Goal: Task Accomplishment & Management: Manage account settings

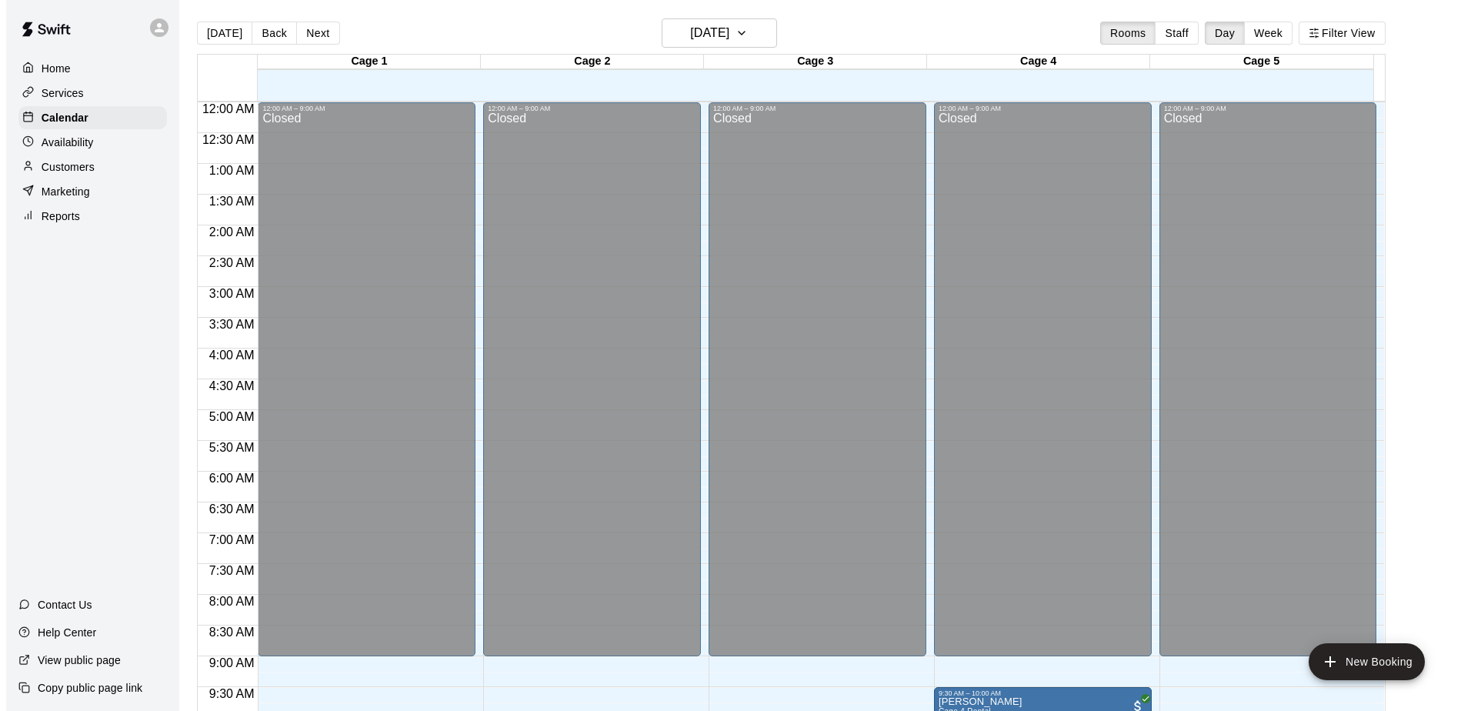
scroll to position [651, 0]
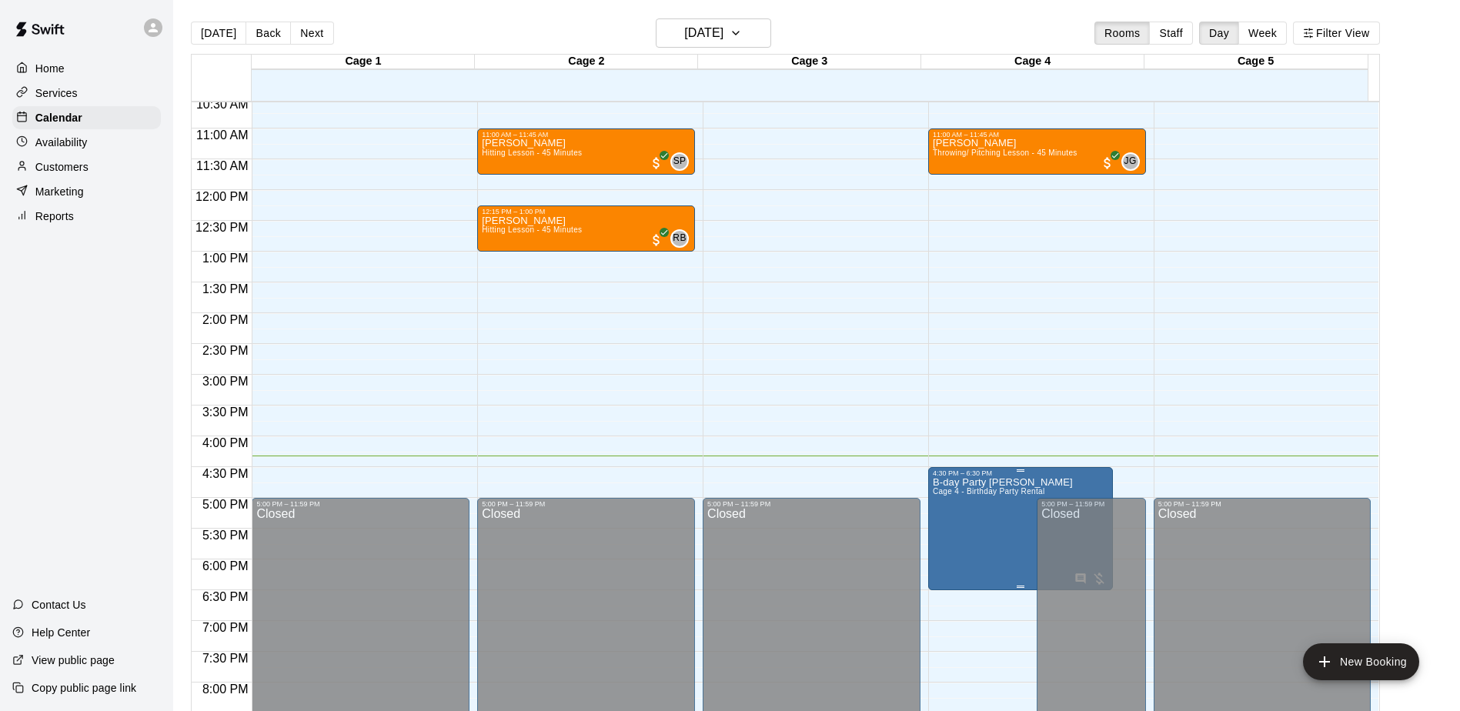
click at [942, 482] on p "B-day Party [PERSON_NAME]" at bounding box center [1003, 482] width 140 height 0
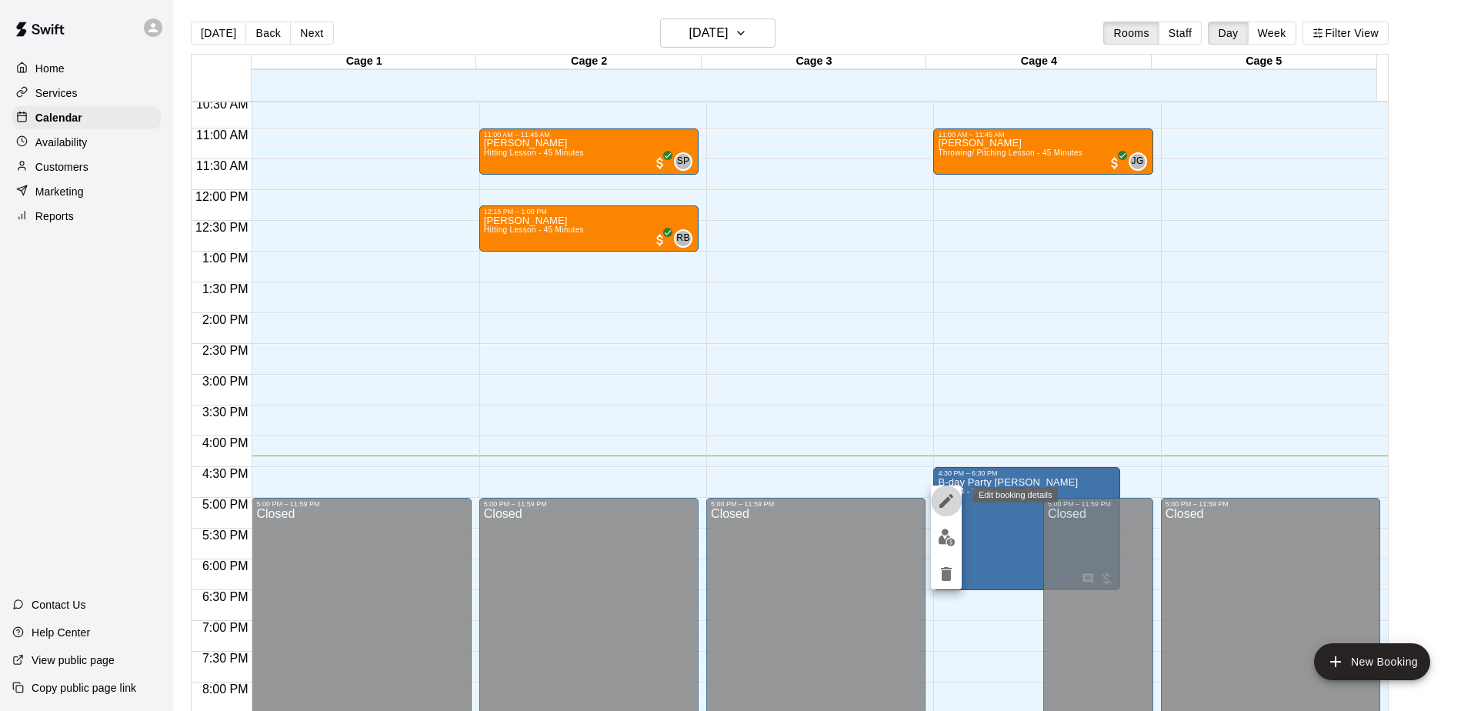
click at [935, 492] on button "edit" at bounding box center [946, 501] width 31 height 31
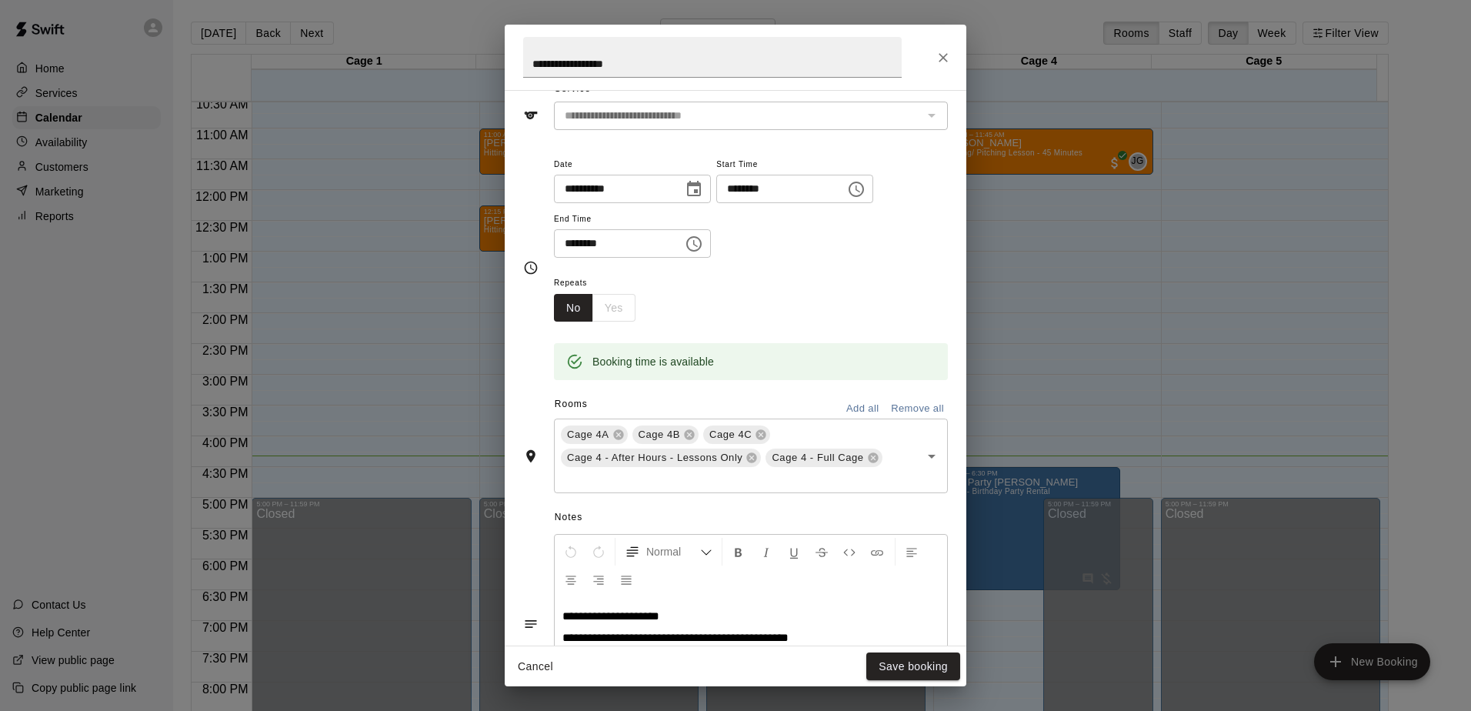
scroll to position [144, 0]
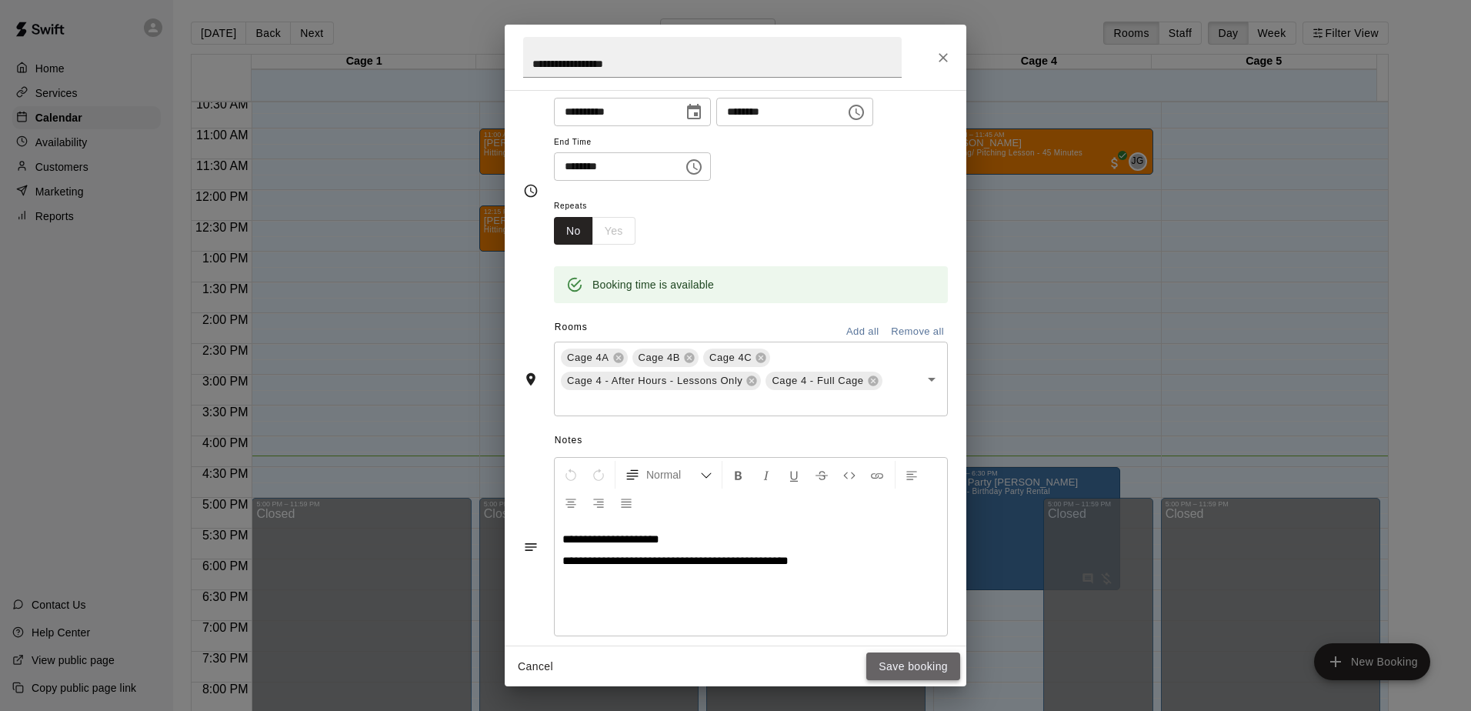
click at [878, 663] on button "Save booking" at bounding box center [913, 666] width 94 height 28
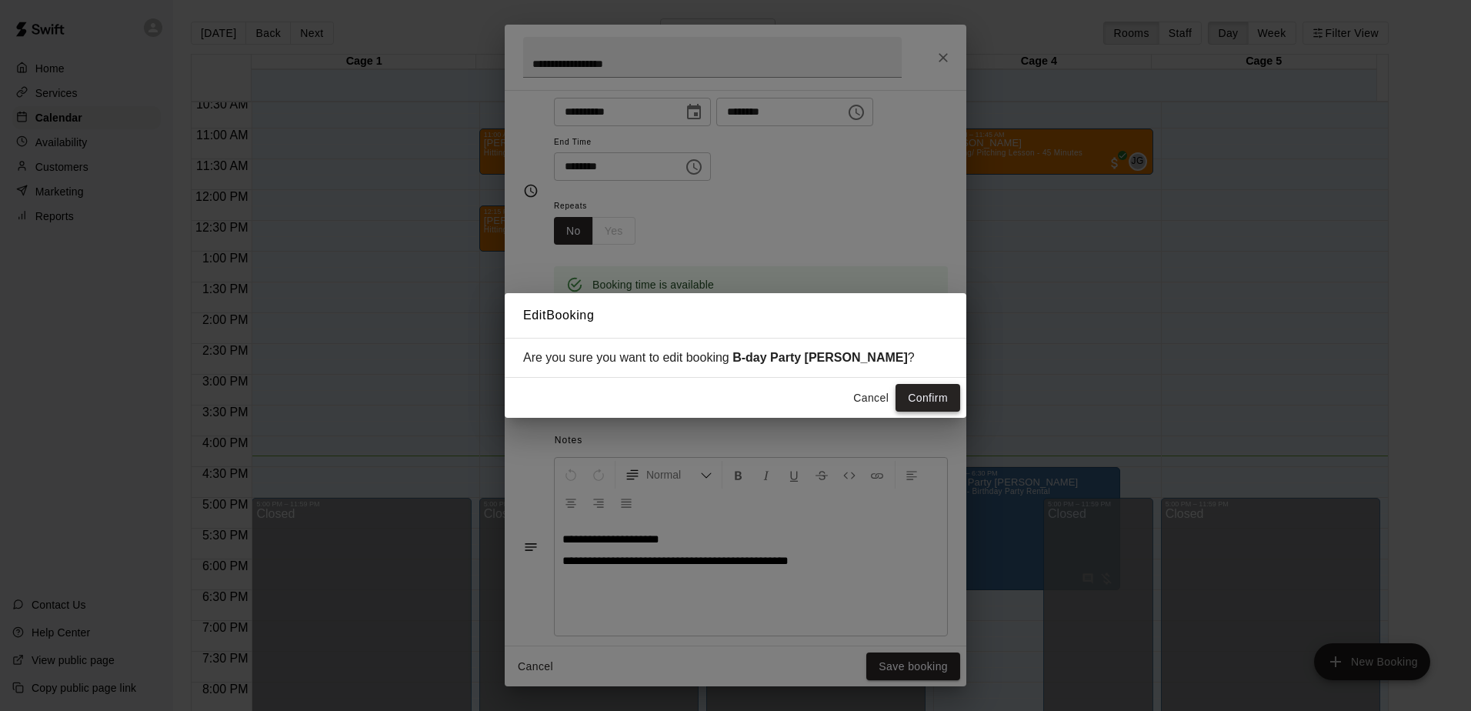
click at [903, 396] on button "Confirm" at bounding box center [928, 398] width 65 height 28
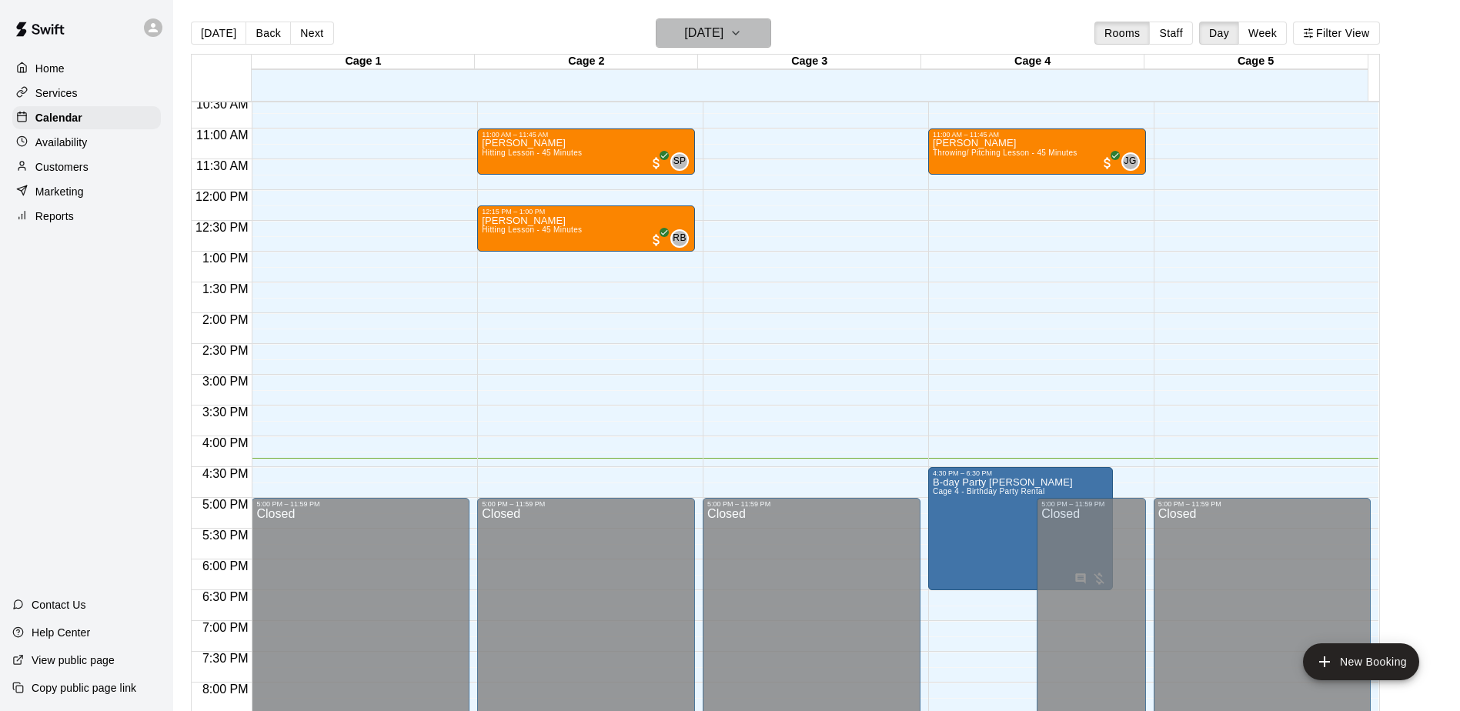
click at [723, 38] on h6 "[DATE]" at bounding box center [703, 33] width 39 height 22
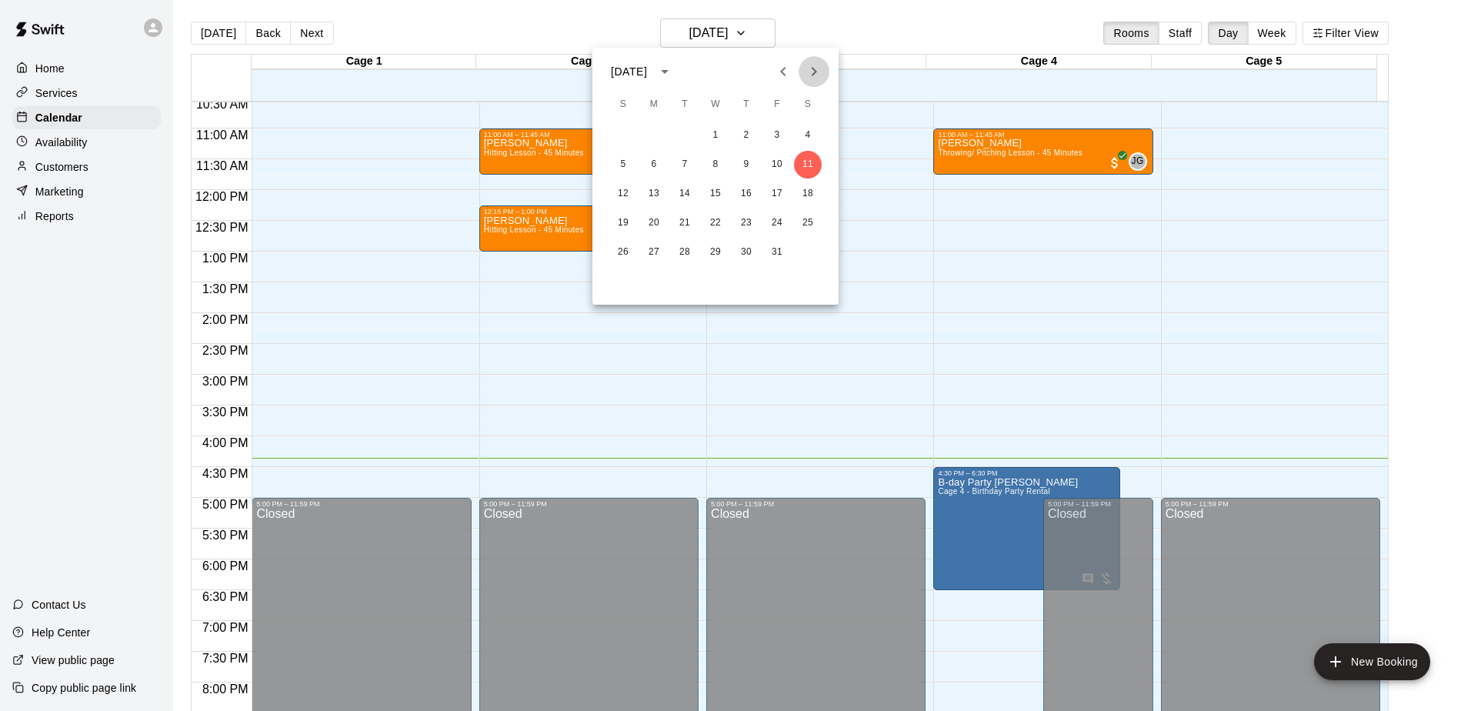
click at [813, 68] on icon "Next month" at bounding box center [814, 71] width 5 height 9
click at [616, 193] on button "9" at bounding box center [623, 194] width 28 height 28
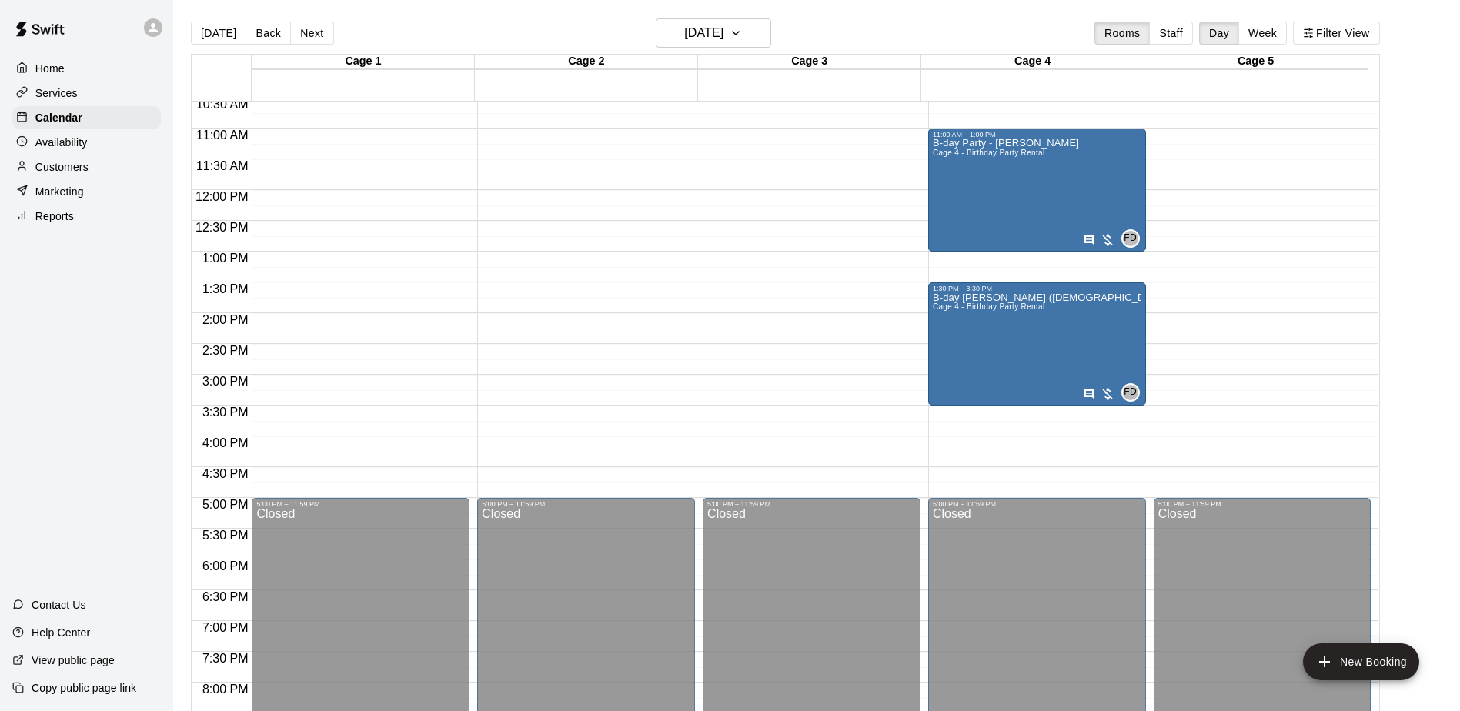
click at [913, 167] on div "12:00 AM – 9:00 AM Closed 5:00 PM – 11:59 PM Closed" at bounding box center [812, 189] width 218 height 1477
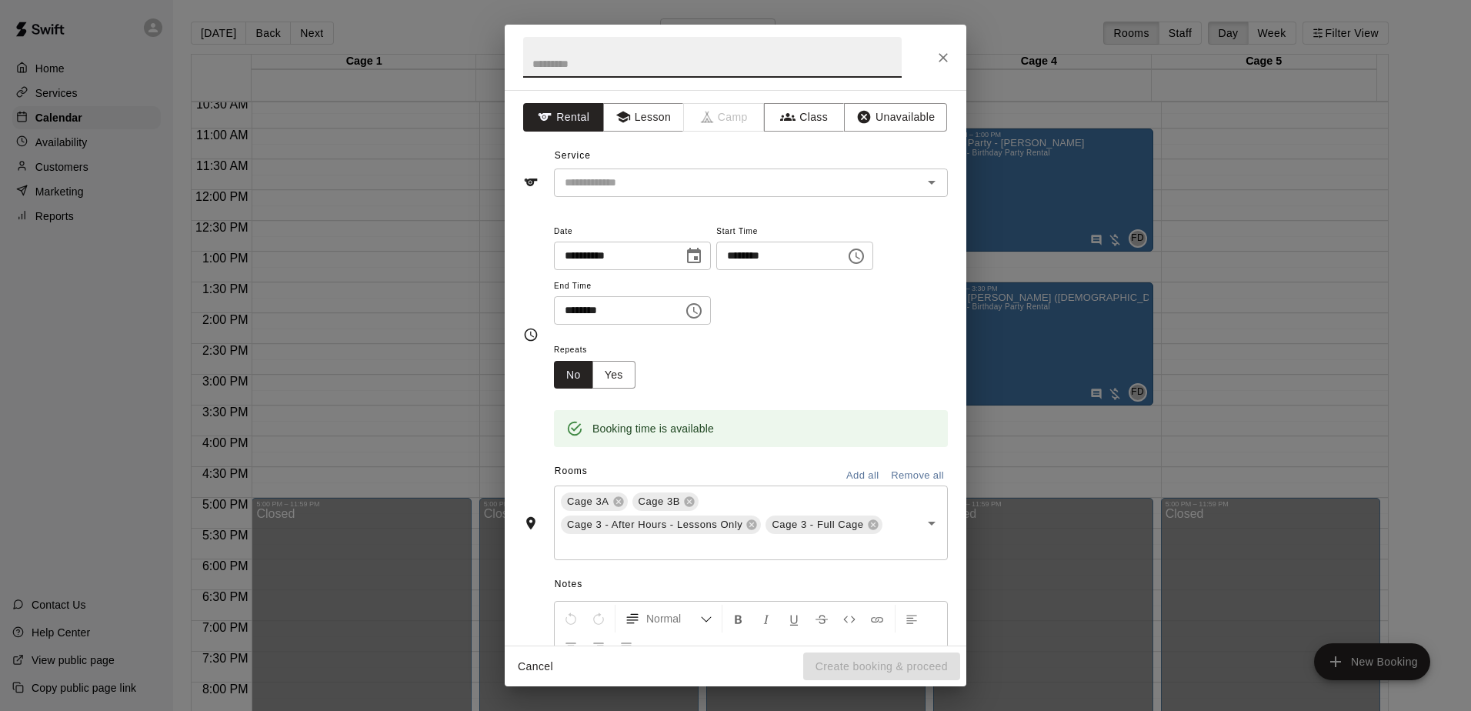
click at [1068, 85] on div "**********" at bounding box center [735, 355] width 1471 height 711
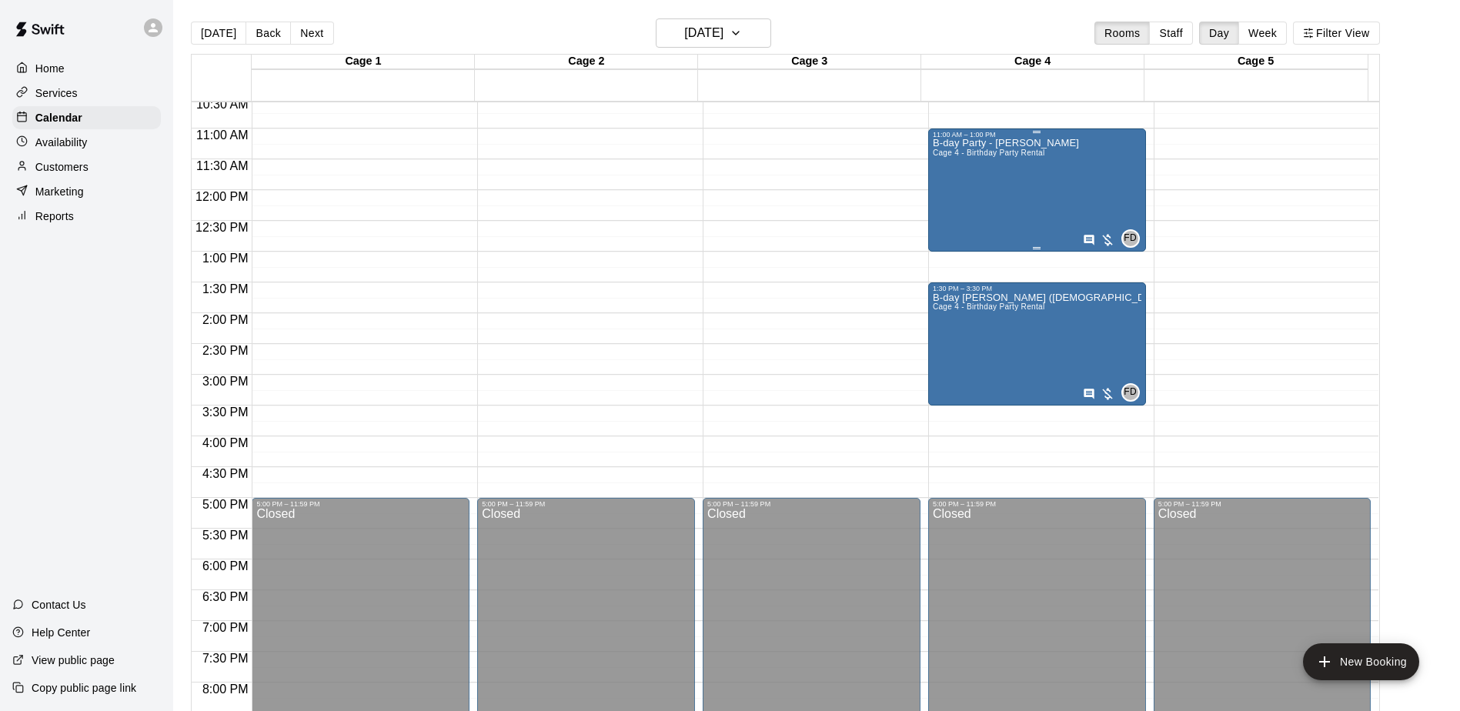
click at [1013, 155] on span "Cage 4 - Birthday Party Rental" at bounding box center [989, 153] width 112 height 8
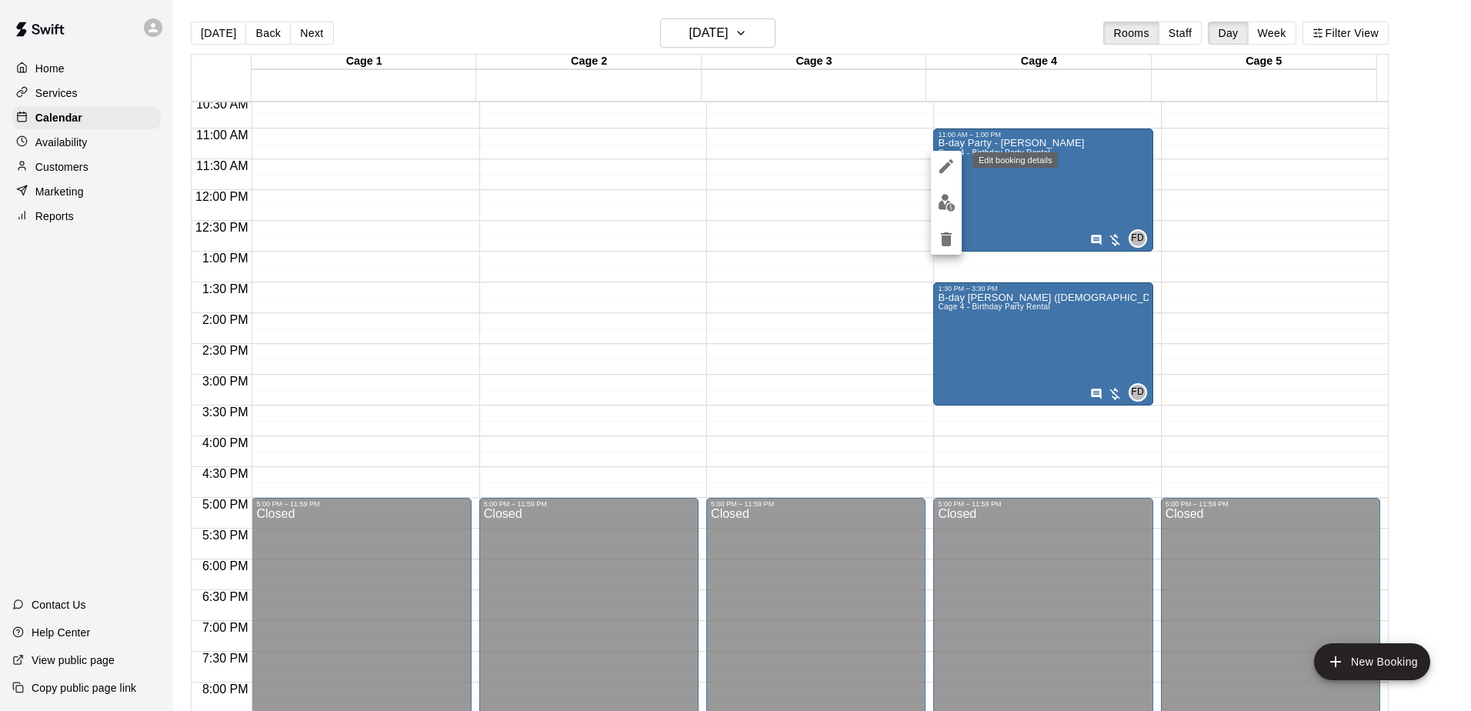
click at [939, 161] on icon "edit" at bounding box center [946, 166] width 18 height 18
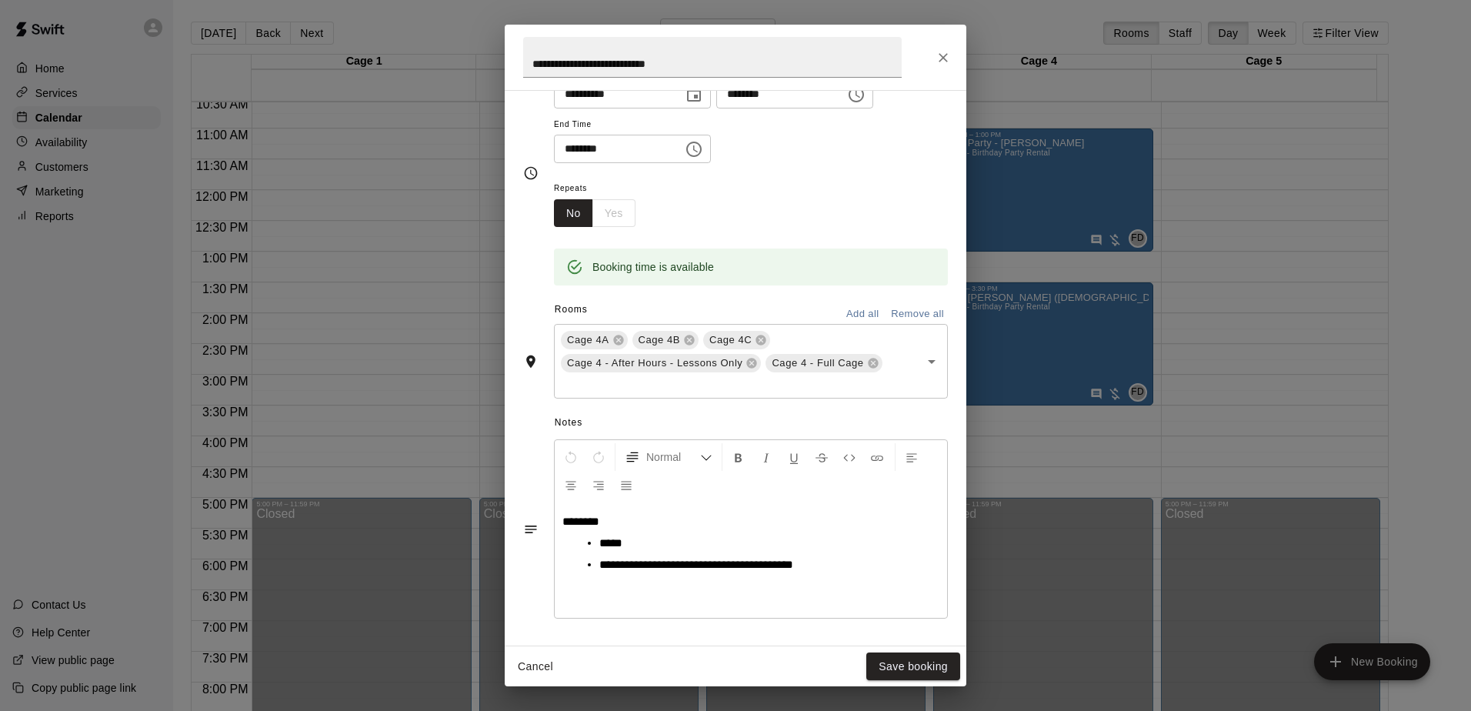
scroll to position [187, 0]
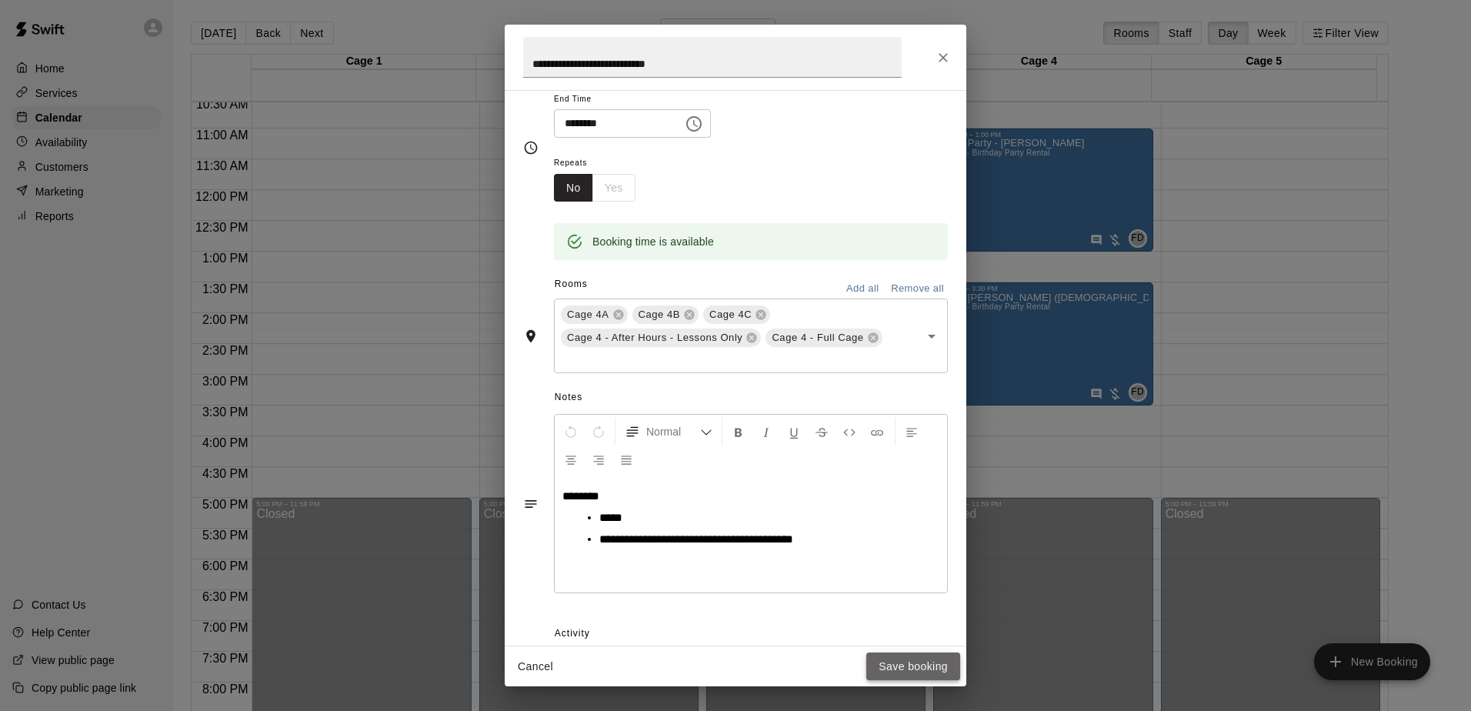
click at [925, 659] on button "Save booking" at bounding box center [913, 666] width 94 height 28
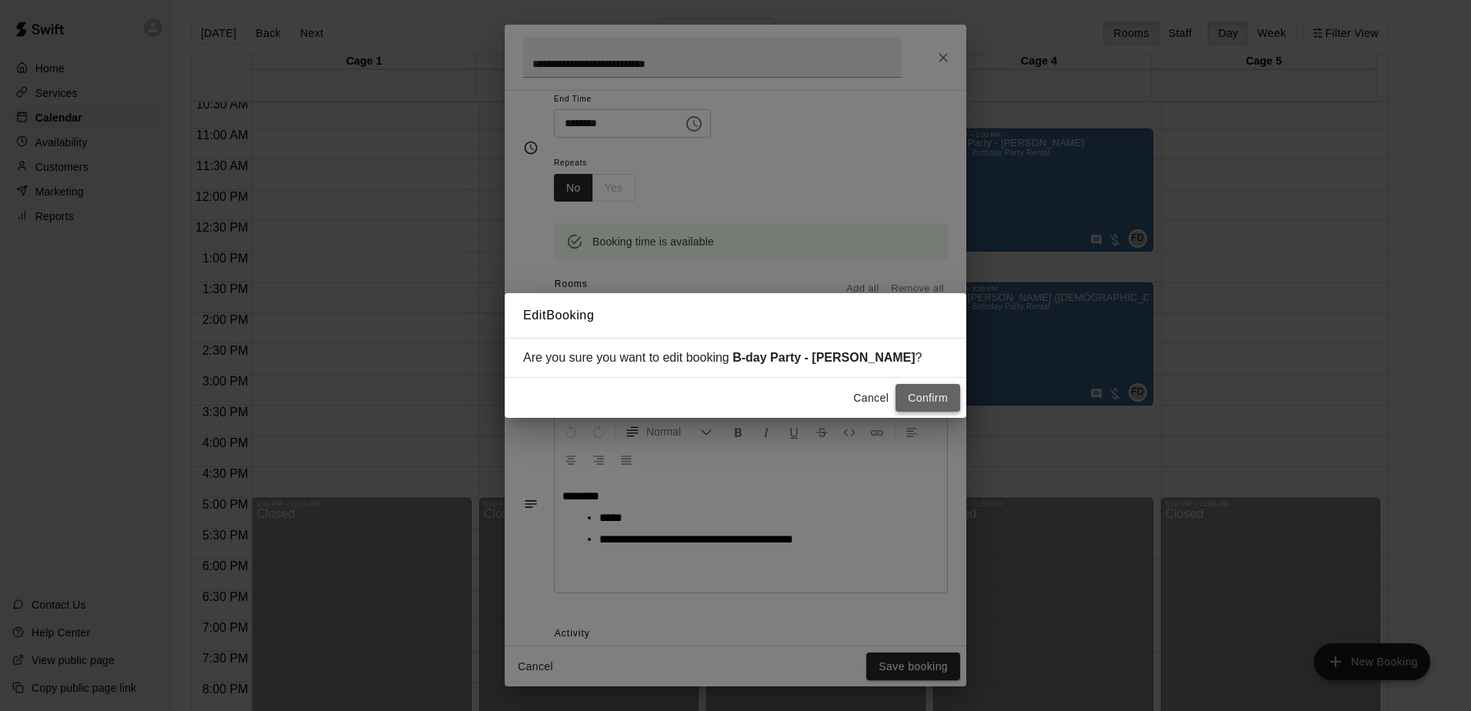
click at [935, 402] on button "Confirm" at bounding box center [928, 398] width 65 height 28
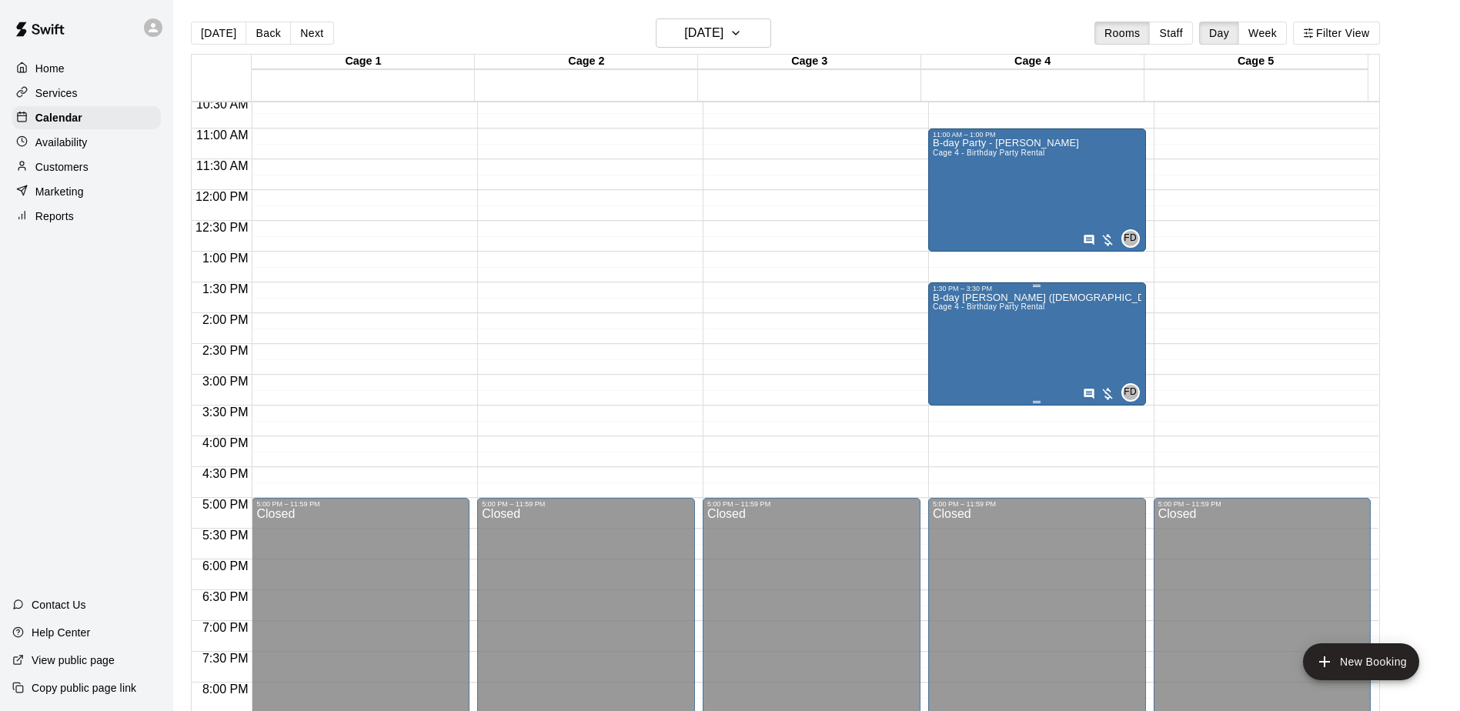
click at [996, 339] on div "B-day [PERSON_NAME] ([DEMOGRAPHIC_DATA]) Cage 4 - Birthday Party Rental" at bounding box center [1037, 647] width 209 height 711
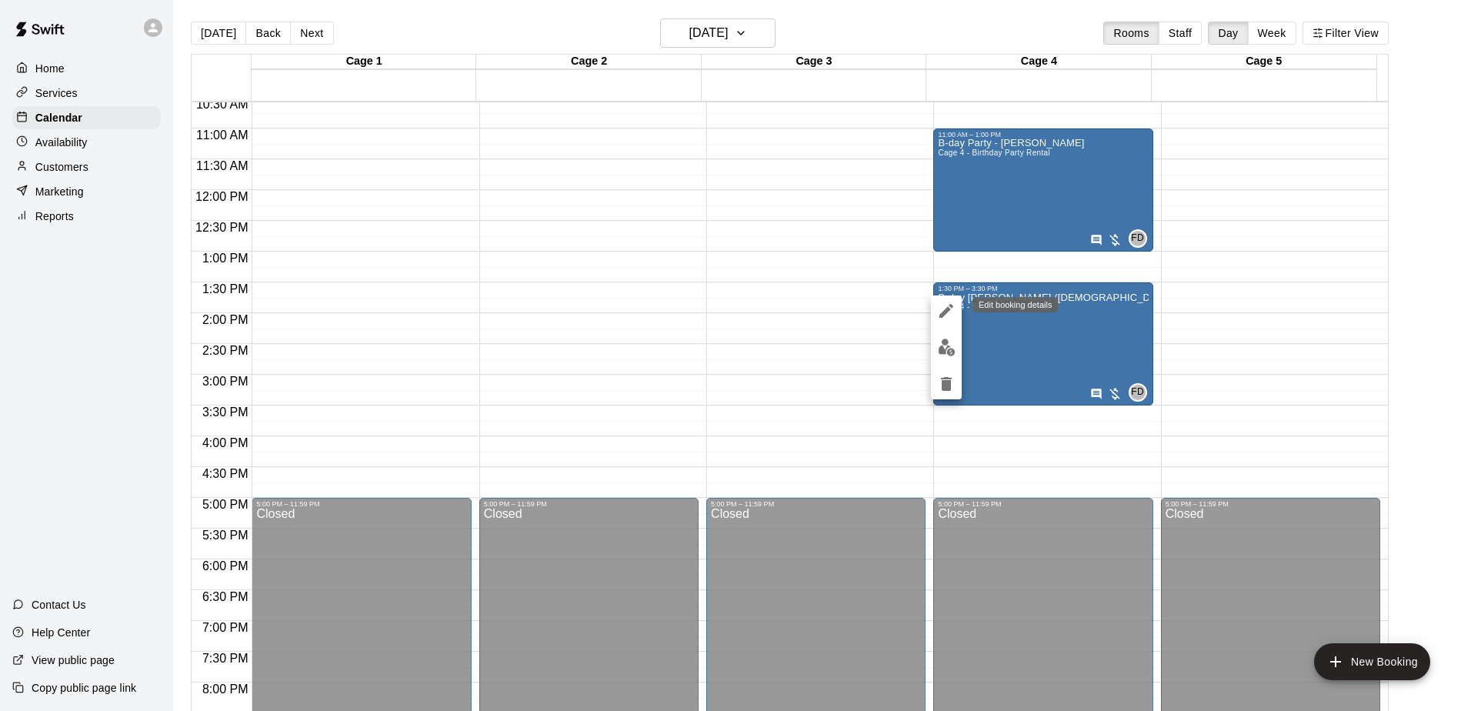
click at [946, 307] on icon "edit" at bounding box center [946, 311] width 18 height 18
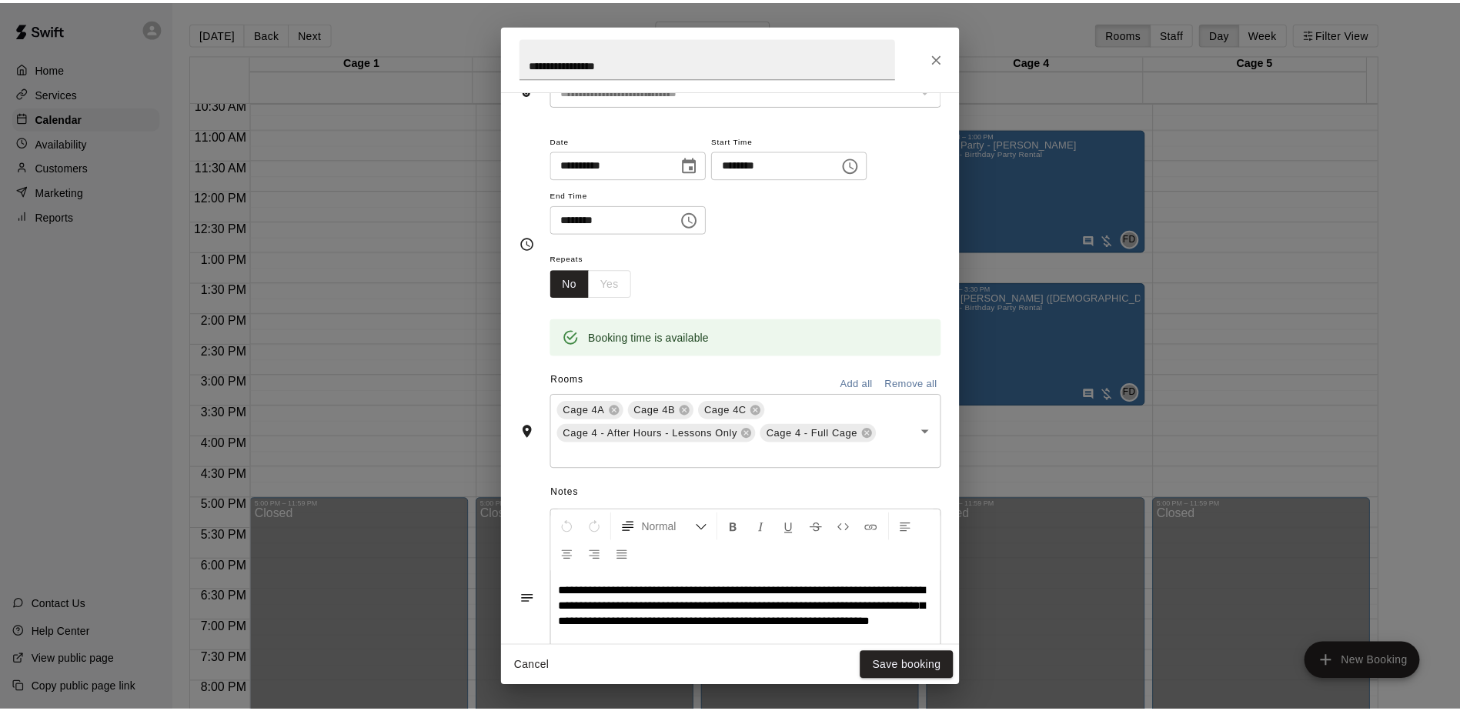
scroll to position [169, 0]
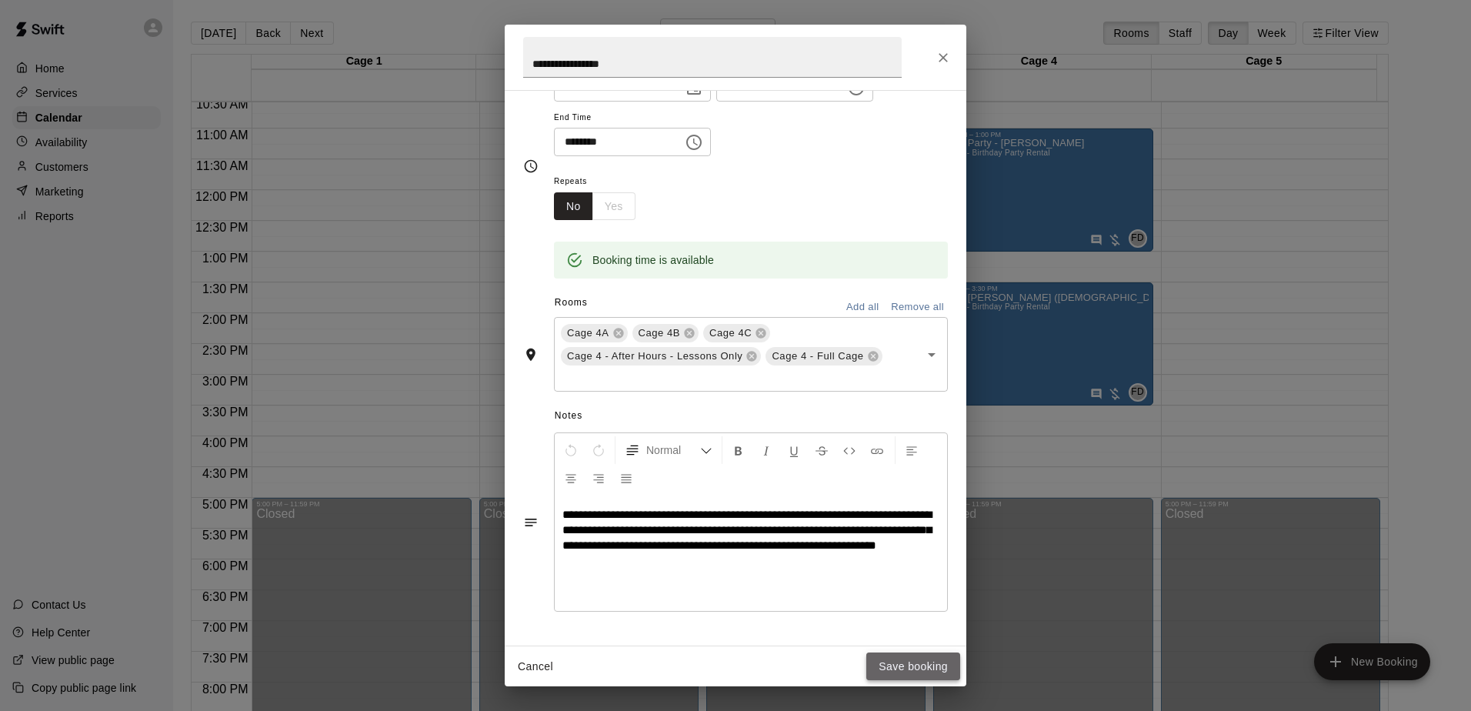
click at [918, 661] on button "Save booking" at bounding box center [913, 666] width 94 height 28
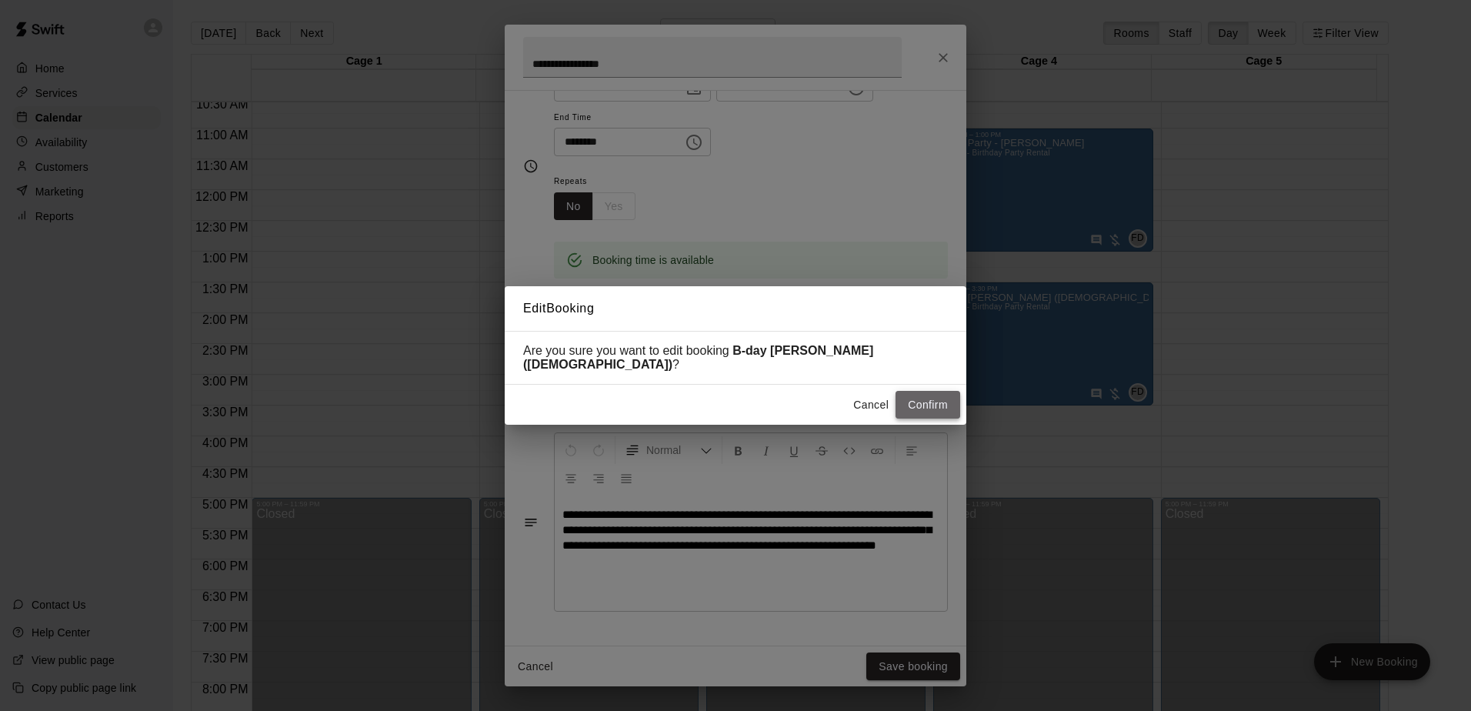
click at [925, 396] on button "Confirm" at bounding box center [928, 405] width 65 height 28
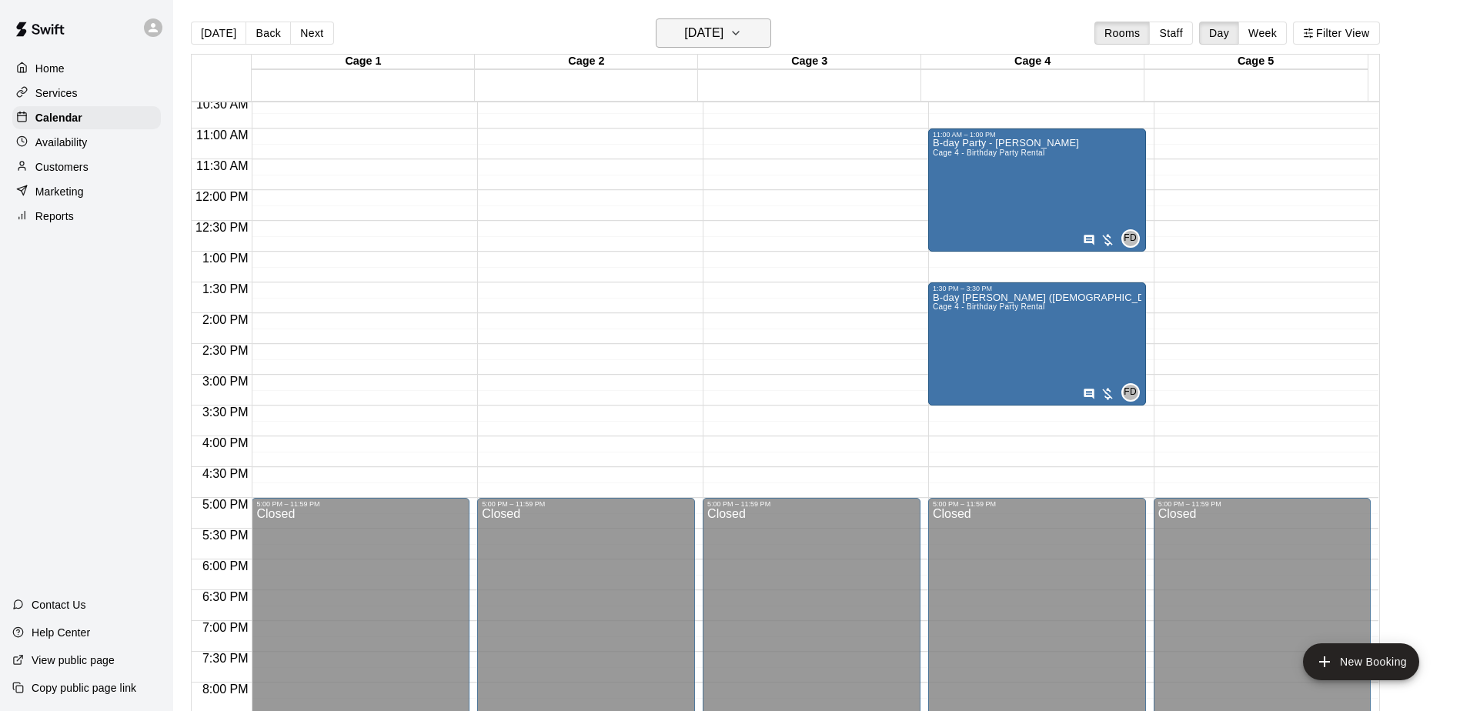
click at [705, 30] on h6 "[DATE]" at bounding box center [703, 33] width 39 height 22
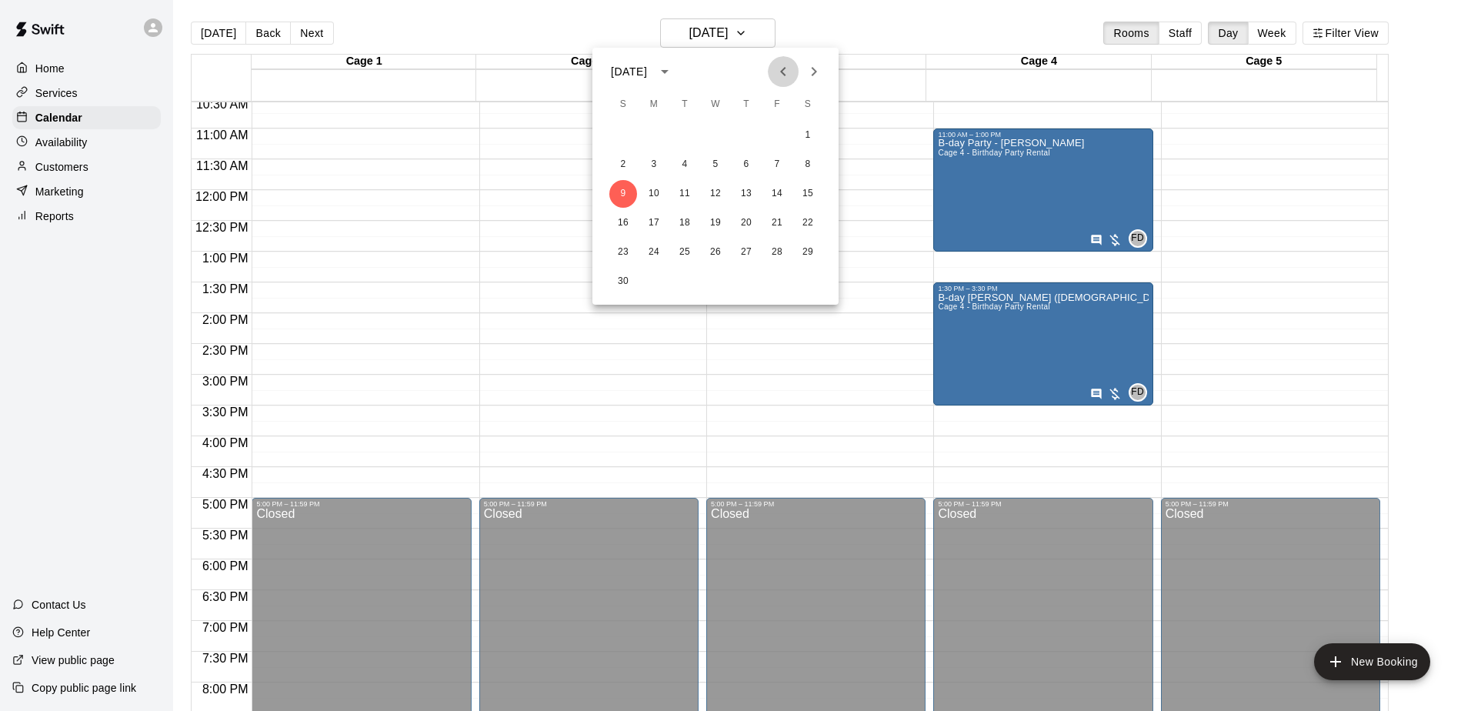
click at [787, 78] on icon "Previous month" at bounding box center [783, 71] width 18 height 18
click at [617, 185] on button "12" at bounding box center [623, 194] width 28 height 28
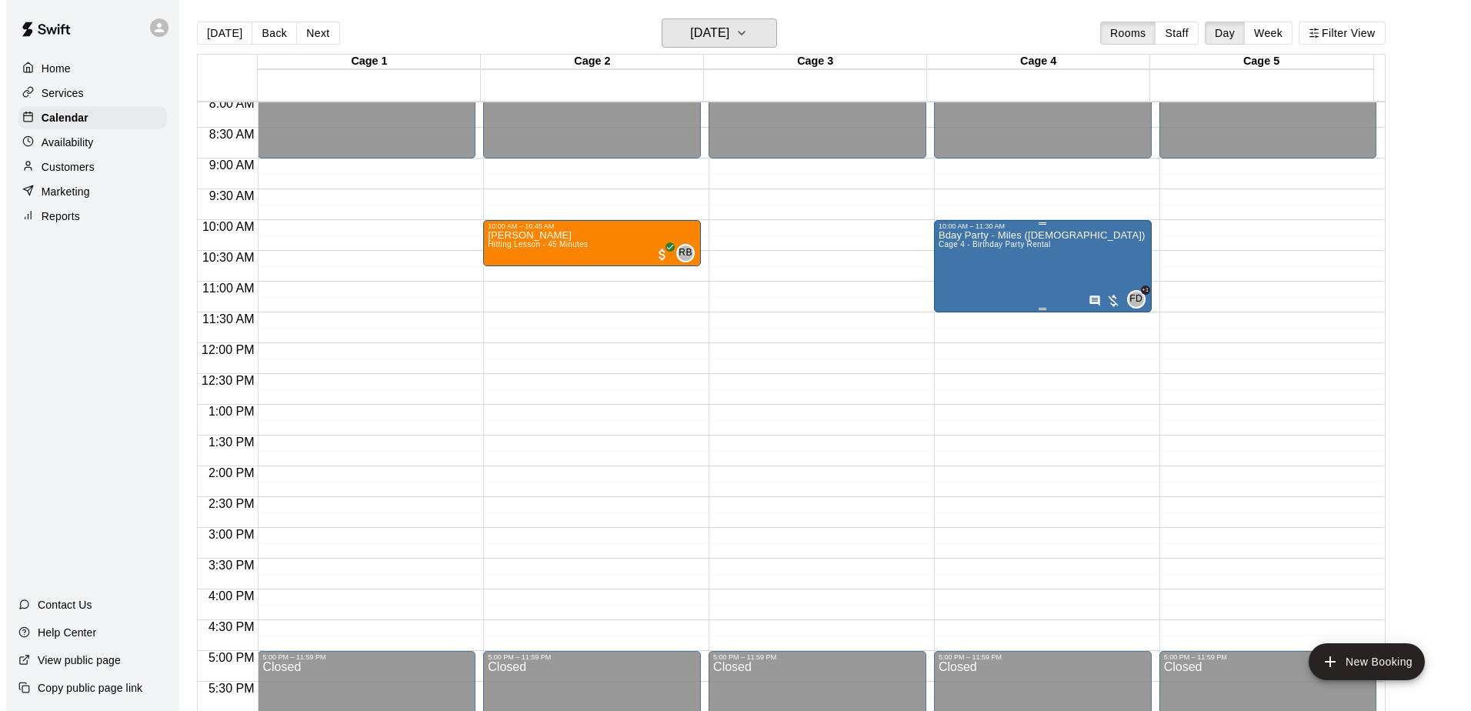
scroll to position [497, 0]
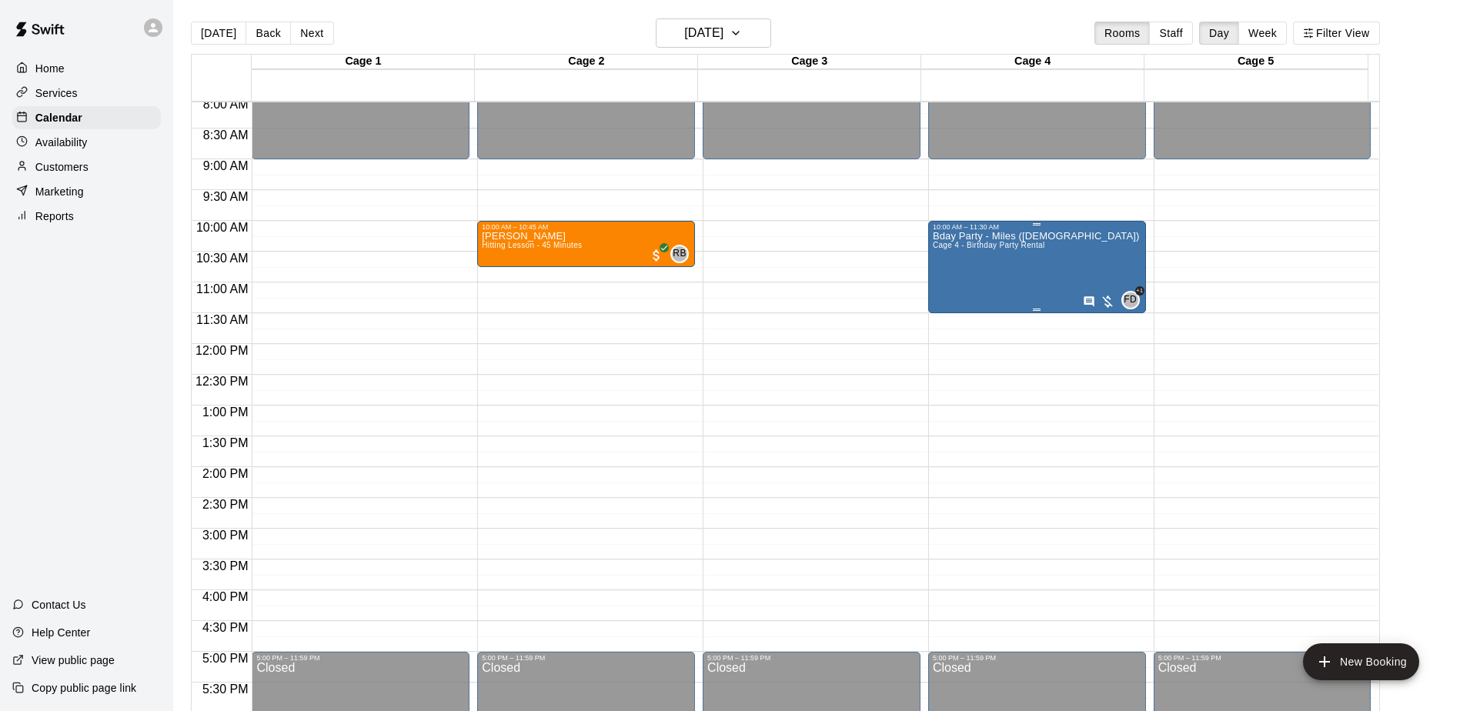
click at [1090, 246] on div "Bday Party - Miles ([DEMOGRAPHIC_DATA]) Cage 4 - Birthday Party Rental FD +1" at bounding box center [1037, 586] width 209 height 711
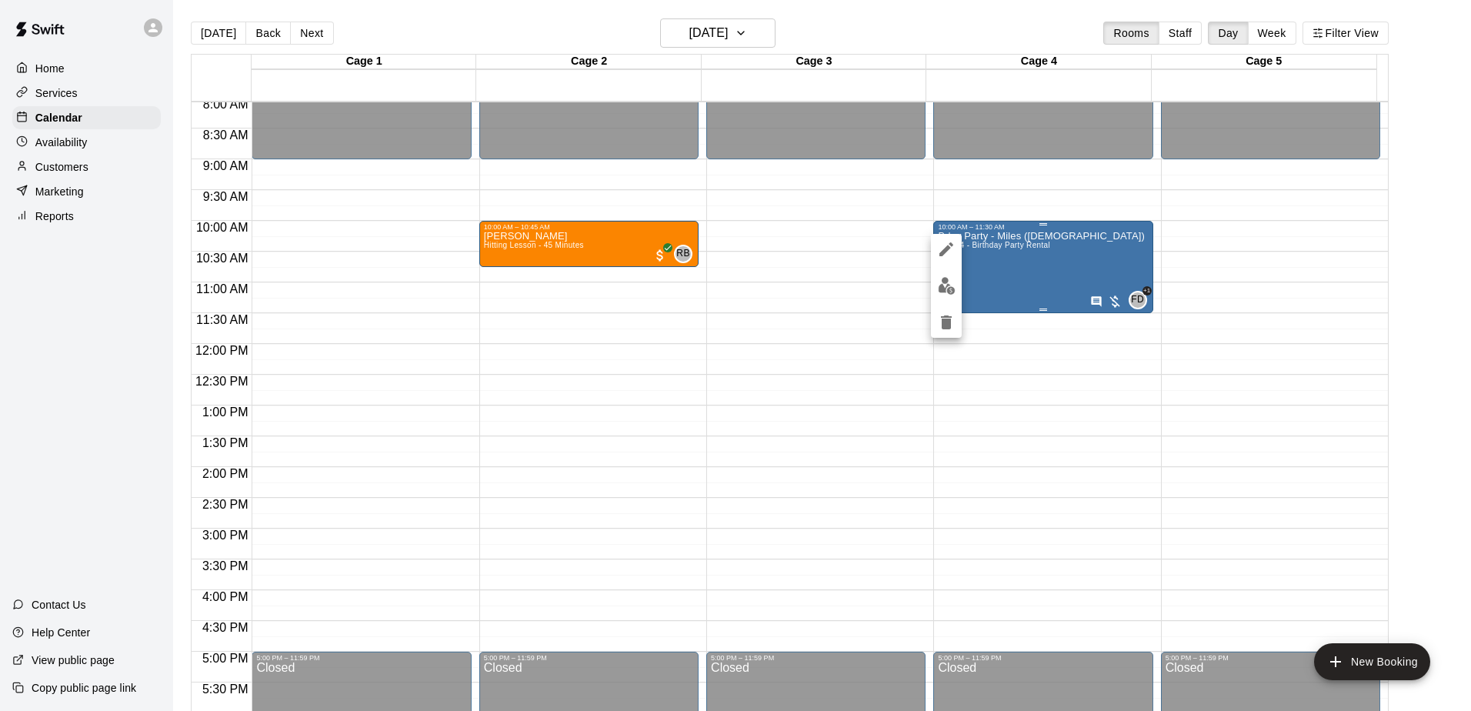
click at [1090, 246] on div at bounding box center [735, 355] width 1471 height 711
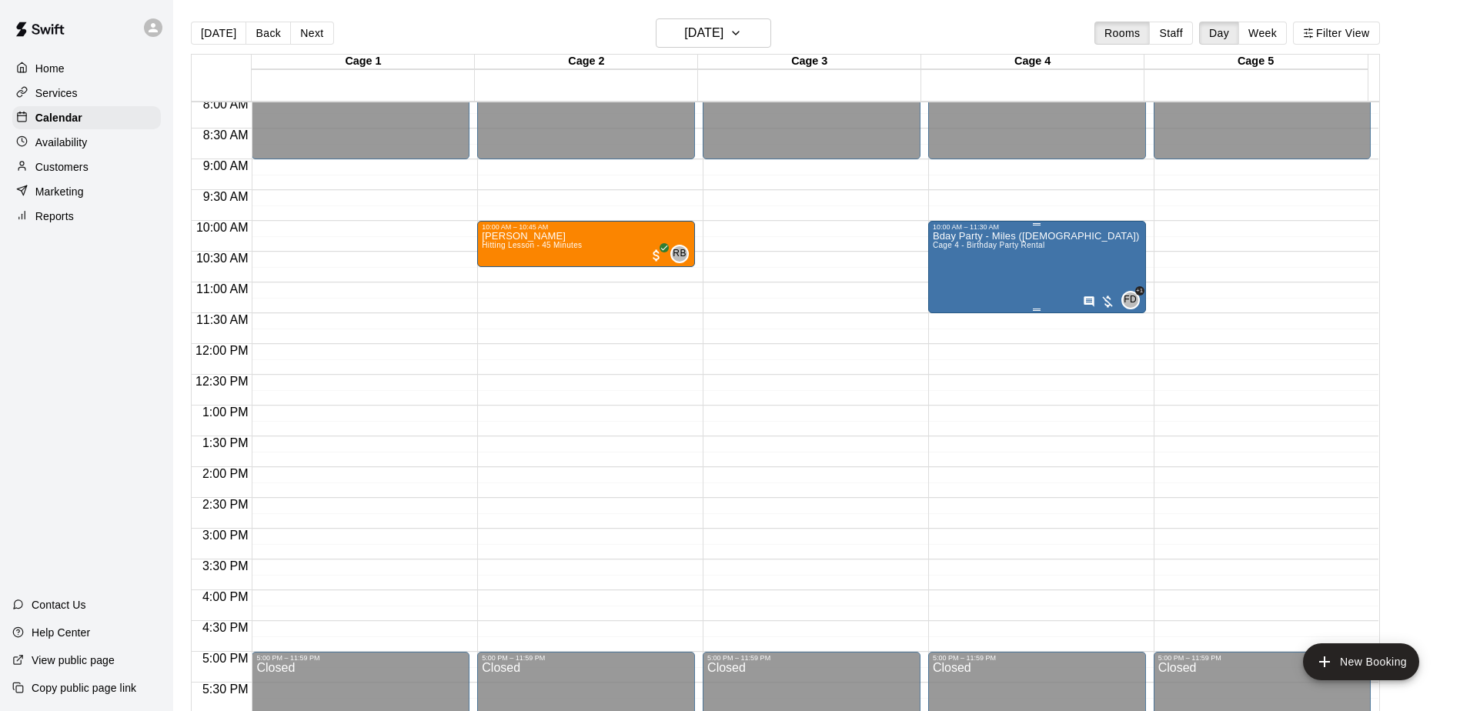
click at [1019, 246] on span "Cage 4 - Birthday Party Rental" at bounding box center [989, 245] width 112 height 8
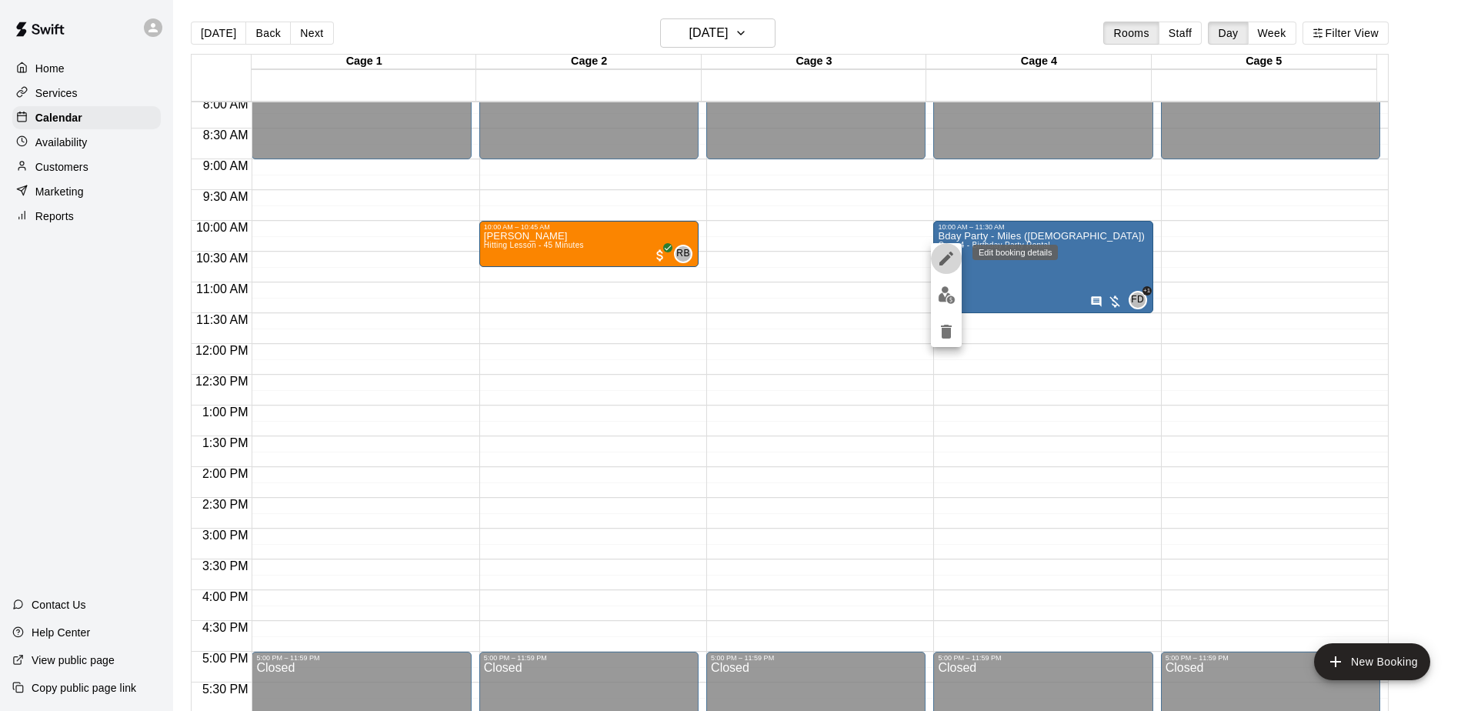
click at [943, 254] on icon "edit" at bounding box center [946, 258] width 18 height 18
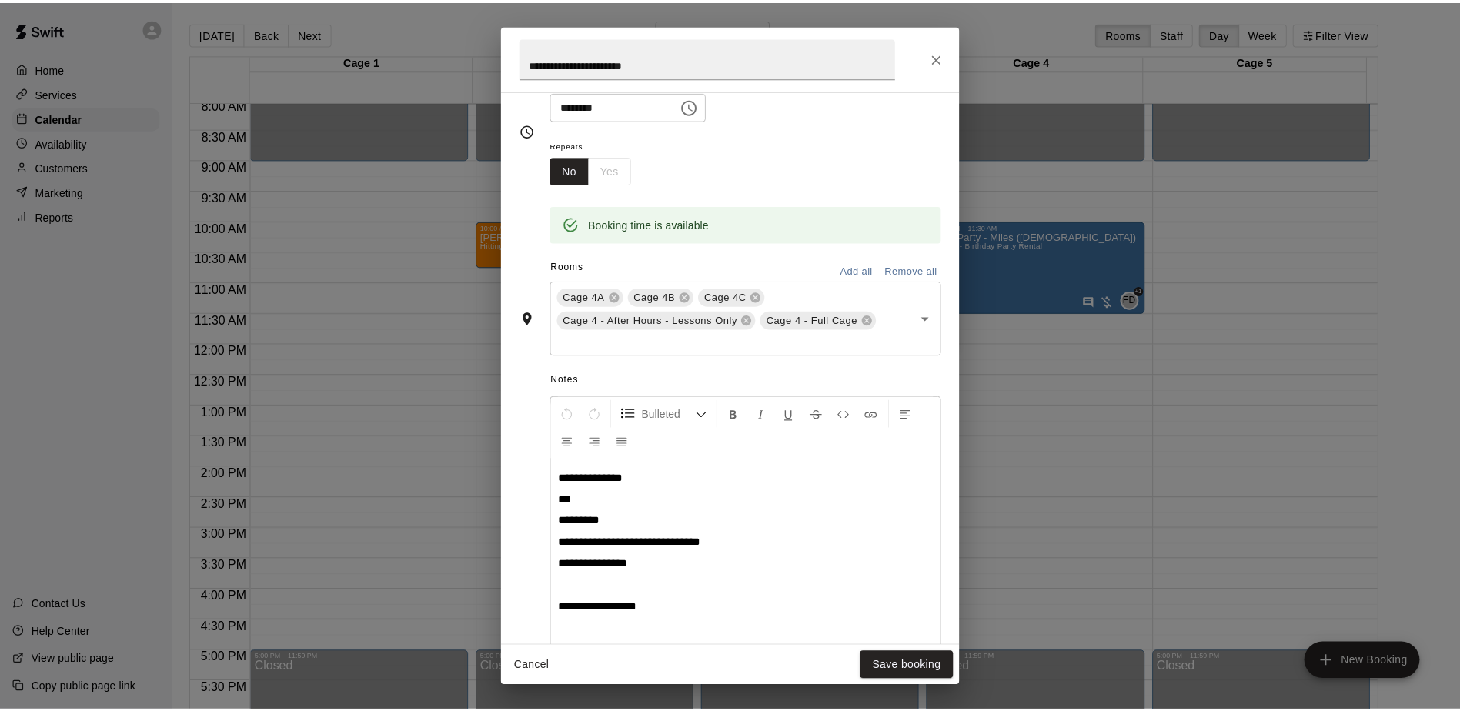
scroll to position [231, 0]
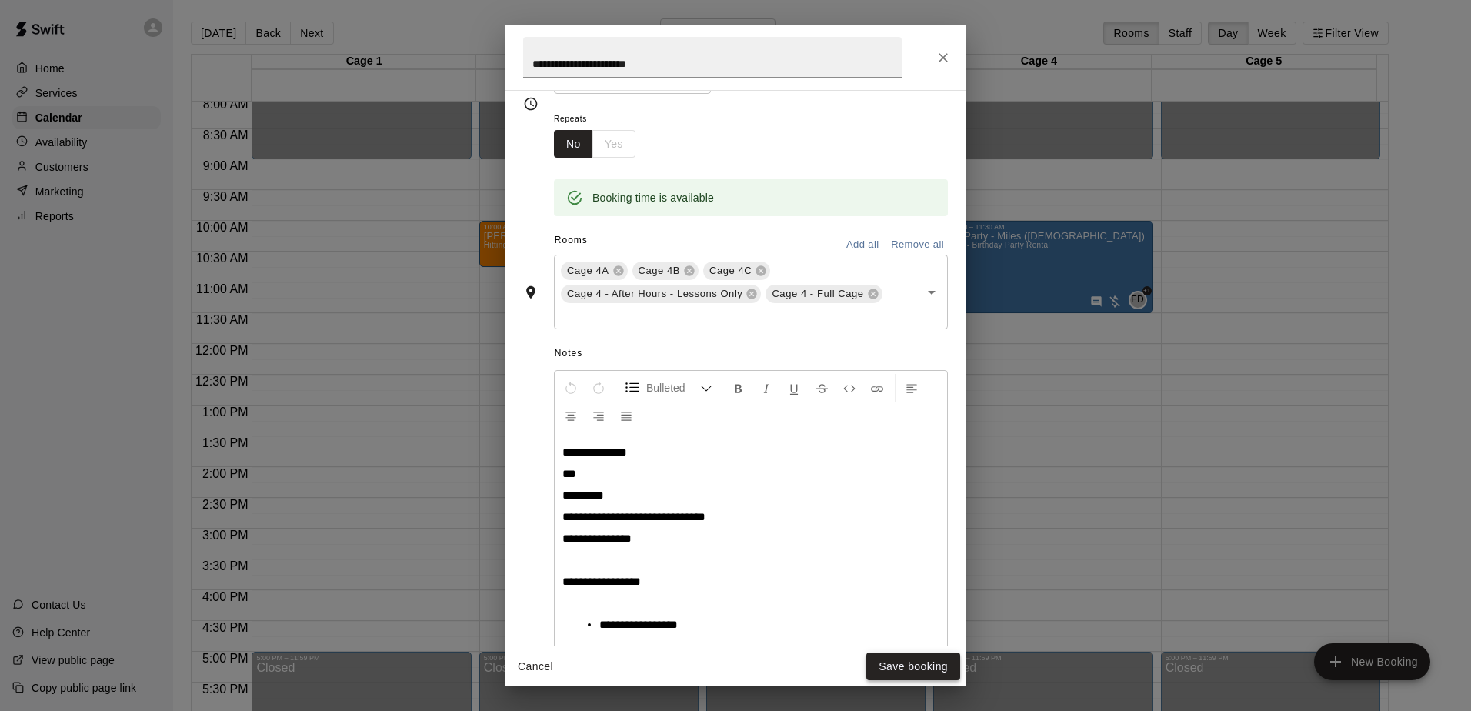
click at [904, 666] on button "Save booking" at bounding box center [913, 666] width 94 height 28
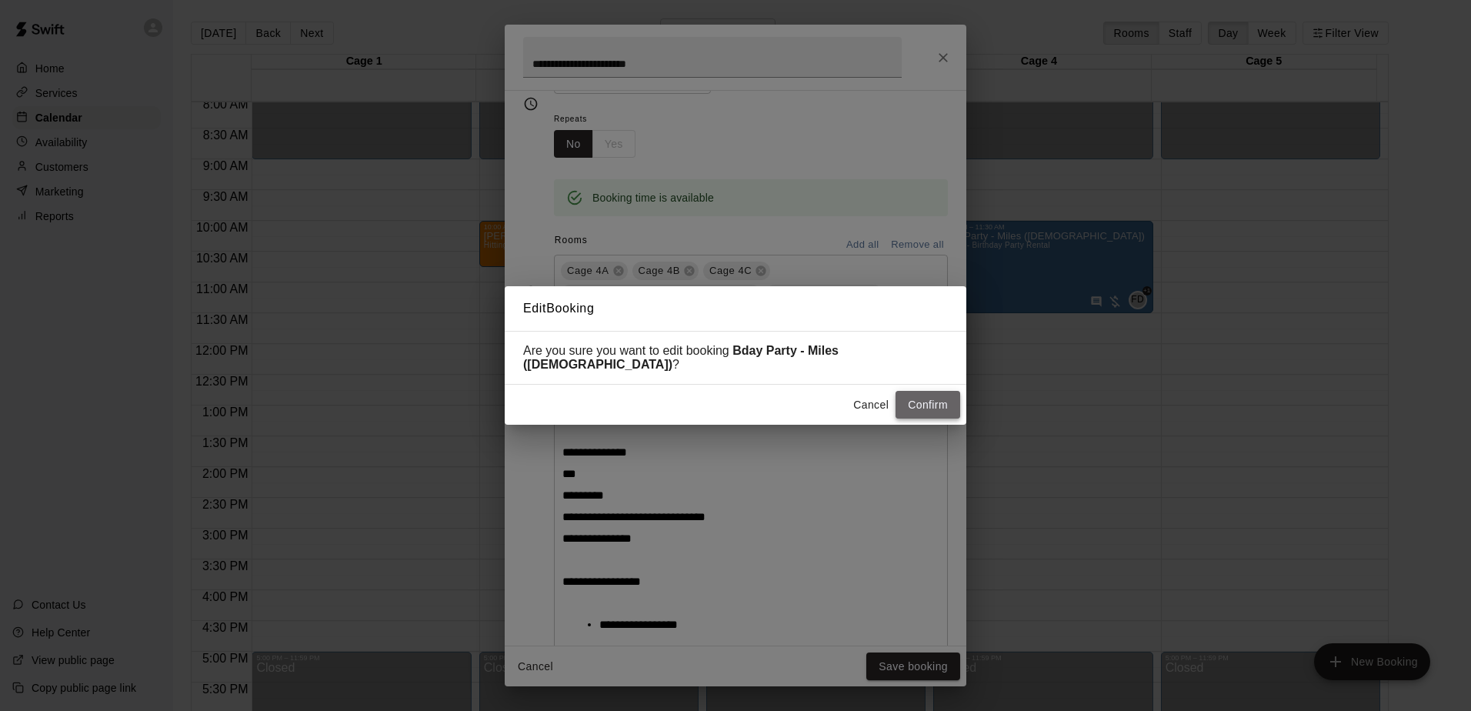
click at [936, 403] on button "Confirm" at bounding box center [928, 405] width 65 height 28
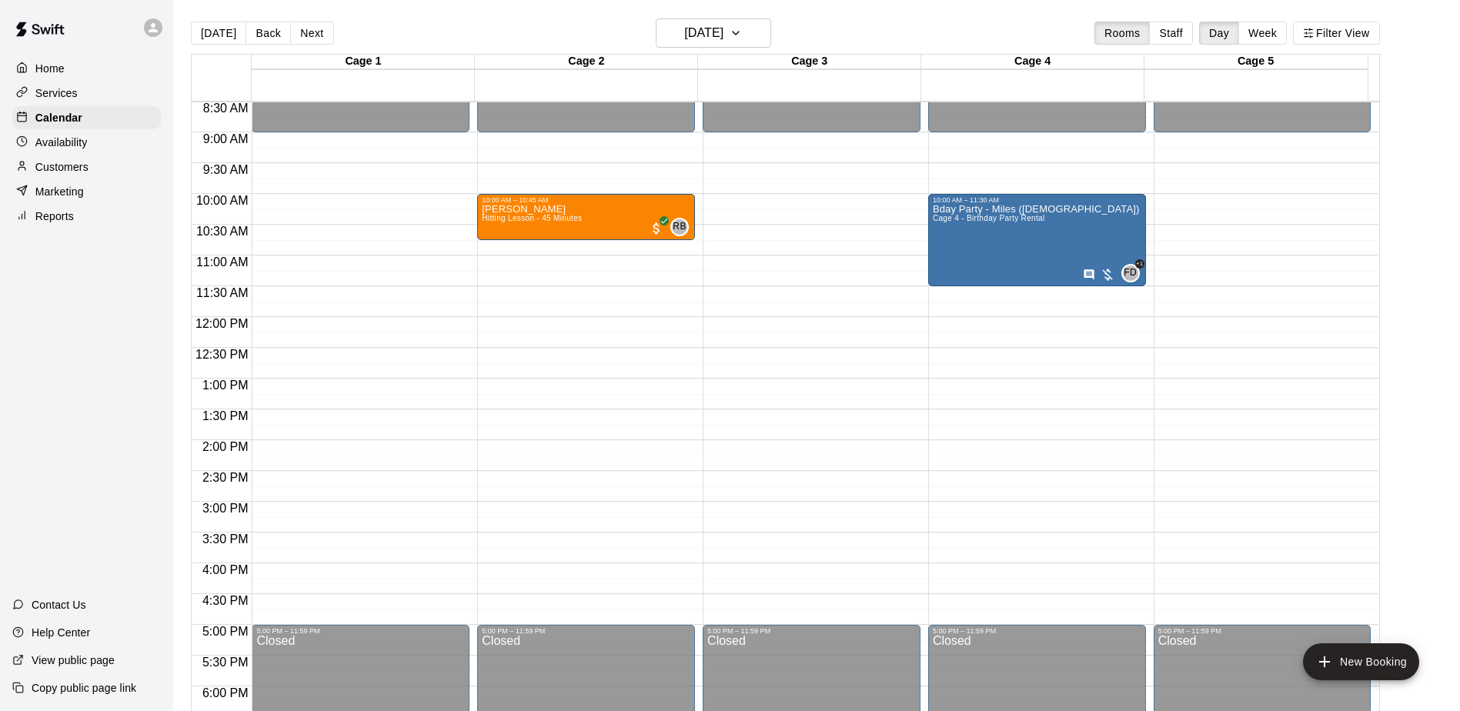
scroll to position [497, 0]
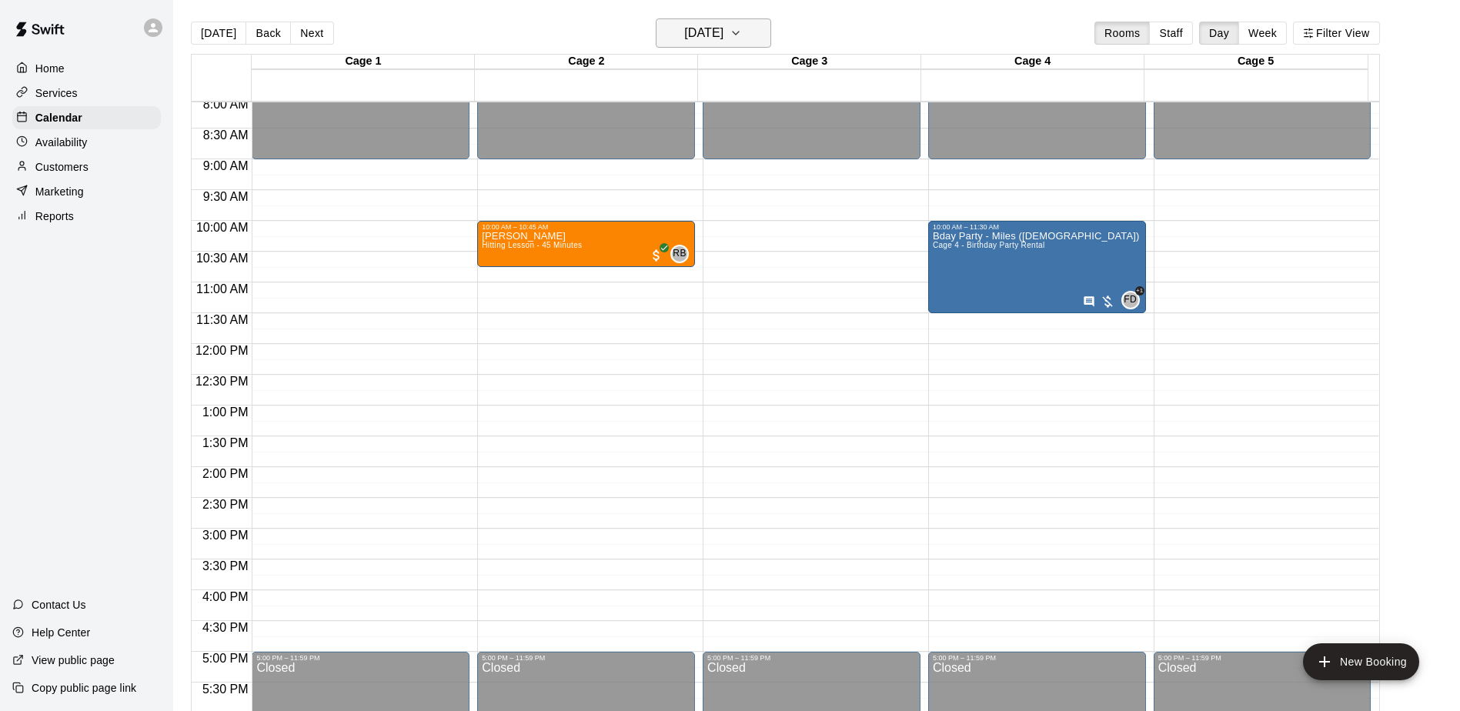
click at [723, 32] on h6 "[DATE]" at bounding box center [703, 33] width 39 height 22
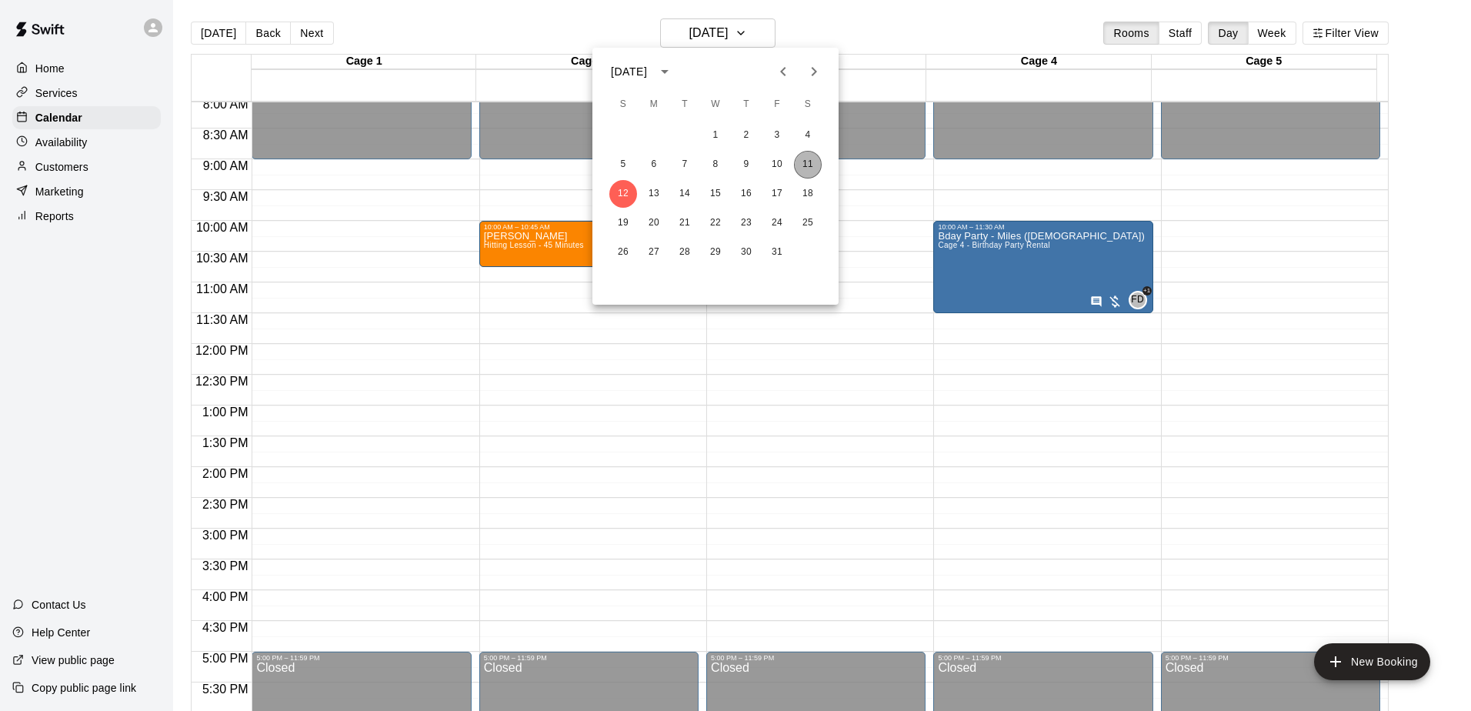
click at [812, 160] on button "11" at bounding box center [808, 165] width 28 height 28
